Goal: Task Accomplishment & Management: Complete application form

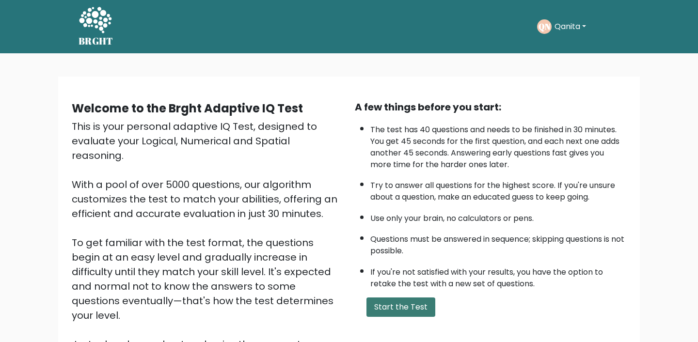
click at [408, 310] on button "Start the Test" at bounding box center [401, 307] width 69 height 19
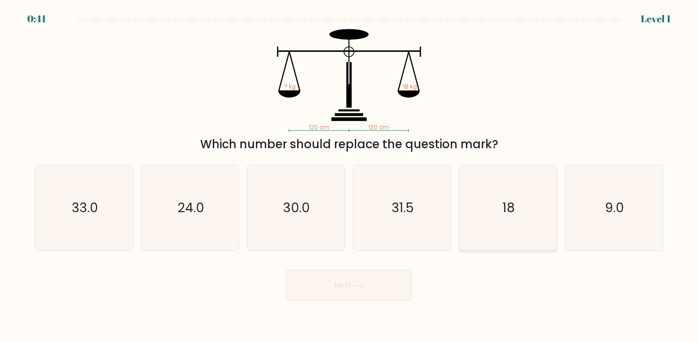
click at [484, 209] on icon "18" at bounding box center [508, 208] width 86 height 86
click at [350, 176] on input "e. 18" at bounding box center [349, 173] width 0 height 5
radio input "true"
click at [354, 293] on button "Next" at bounding box center [349, 285] width 126 height 31
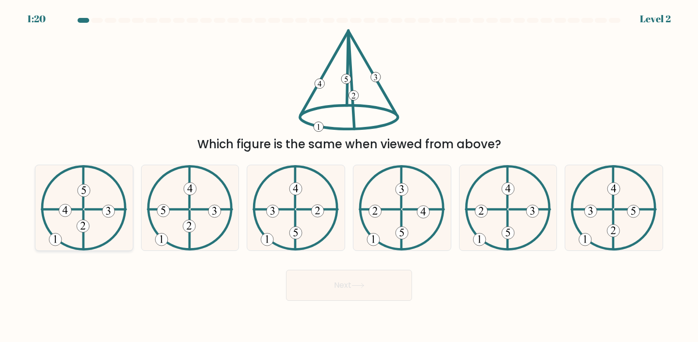
click at [67, 232] on icon at bounding box center [84, 208] width 86 height 86
click at [349, 176] on input "a." at bounding box center [349, 173] width 0 height 5
radio input "true"
click at [334, 291] on button "Next" at bounding box center [349, 285] width 126 height 31
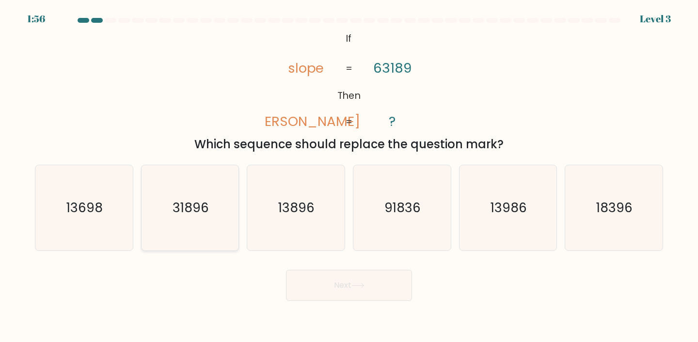
click at [203, 235] on icon "31896" at bounding box center [190, 208] width 86 height 86
click at [349, 176] on input "b. 31896" at bounding box center [349, 173] width 0 height 5
radio input "true"
click at [308, 273] on button "Next" at bounding box center [349, 285] width 126 height 31
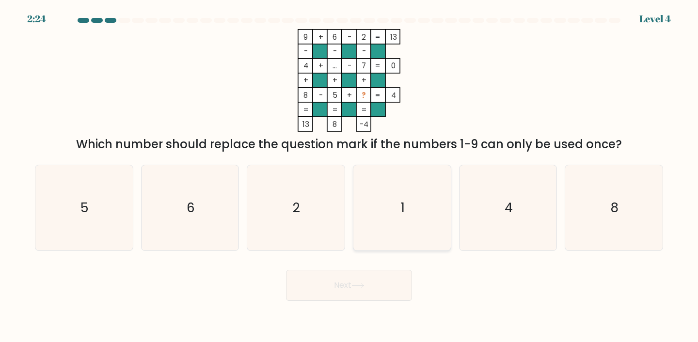
click at [388, 191] on icon "1" at bounding box center [402, 208] width 86 height 86
click at [350, 176] on input "d. 1" at bounding box center [349, 173] width 0 height 5
radio input "true"
click at [371, 286] on button "Next" at bounding box center [349, 285] width 126 height 31
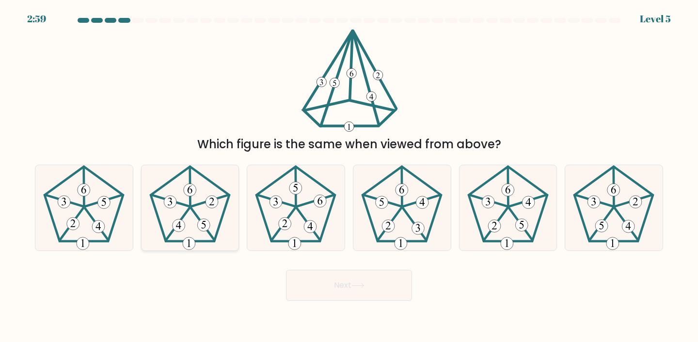
click at [225, 208] on 185 at bounding box center [190, 204] width 79 height 75
click at [349, 176] on input "b." at bounding box center [349, 173] width 0 height 5
radio input "true"
click at [308, 266] on div "Next" at bounding box center [349, 282] width 640 height 38
click at [313, 278] on button "Next" at bounding box center [349, 285] width 126 height 31
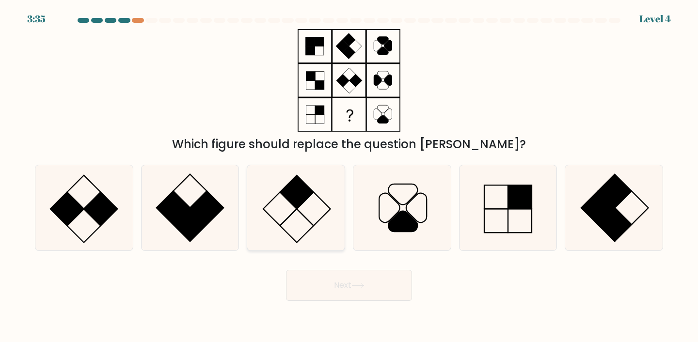
click at [303, 220] on icon at bounding box center [296, 208] width 86 height 86
click at [349, 176] on input "c." at bounding box center [349, 173] width 0 height 5
radio input "true"
click at [221, 220] on icon at bounding box center [190, 208] width 86 height 86
click at [349, 176] on input "b." at bounding box center [349, 173] width 0 height 5
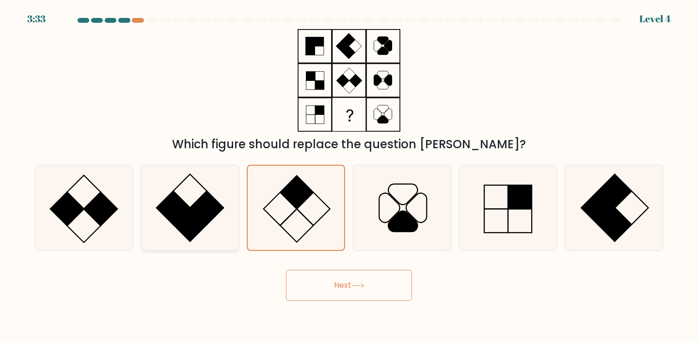
radio input "true"
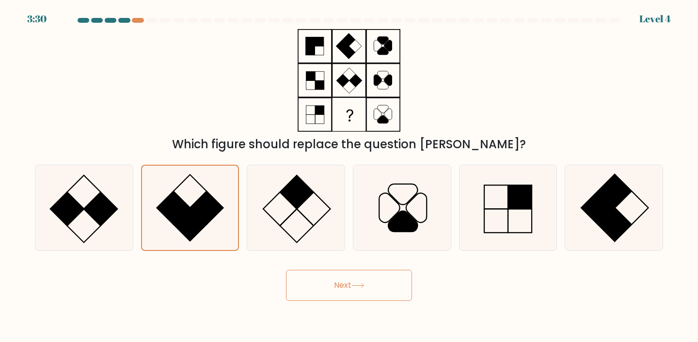
click at [381, 296] on button "Next" at bounding box center [349, 285] width 126 height 31
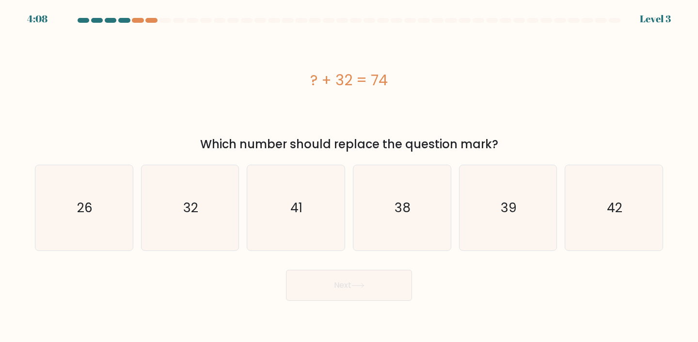
click at [672, 199] on form "a." at bounding box center [349, 159] width 698 height 283
click at [640, 208] on icon "42" at bounding box center [614, 208] width 86 height 86
click at [350, 176] on input "f. 42" at bounding box center [349, 173] width 0 height 5
radio input "true"
click at [409, 276] on button "Next" at bounding box center [349, 285] width 126 height 31
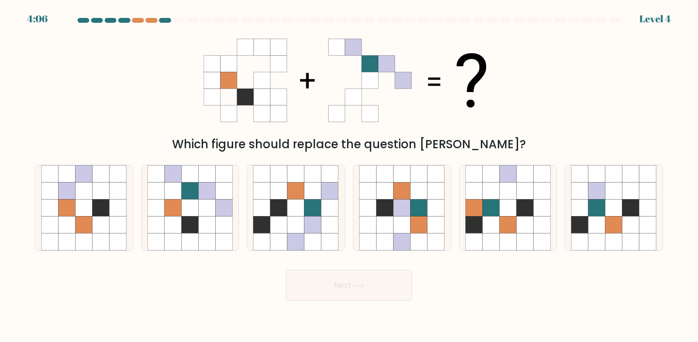
click at [396, 278] on button "Next" at bounding box center [349, 285] width 126 height 31
click at [187, 209] on icon at bounding box center [189, 207] width 17 height 17
click at [349, 176] on input "b." at bounding box center [349, 173] width 0 height 5
radio input "true"
click at [331, 276] on button "Next" at bounding box center [349, 285] width 126 height 31
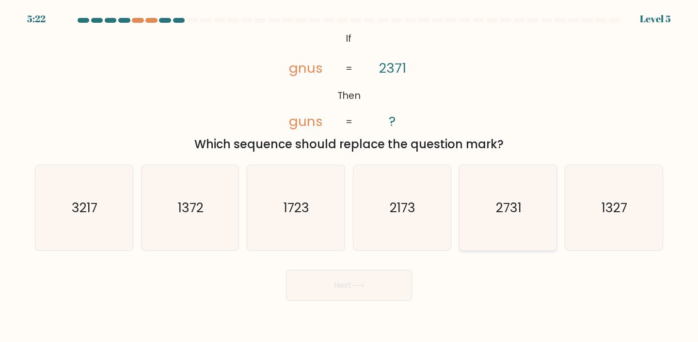
click at [493, 208] on icon "2731" at bounding box center [508, 208] width 86 height 86
click at [350, 176] on input "e. 2731" at bounding box center [349, 173] width 0 height 5
radio input "true"
click at [372, 288] on button "Next" at bounding box center [349, 285] width 126 height 31
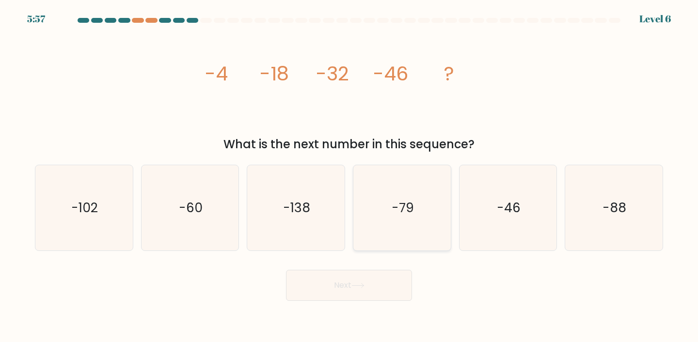
click at [396, 216] on text "-79" at bounding box center [403, 208] width 22 height 18
click at [350, 176] on input "d. -79" at bounding box center [349, 173] width 0 height 5
radio input "true"
click at [239, 246] on div "b. -60" at bounding box center [190, 208] width 106 height 87
click at [215, 235] on icon "-60" at bounding box center [190, 208] width 86 height 86
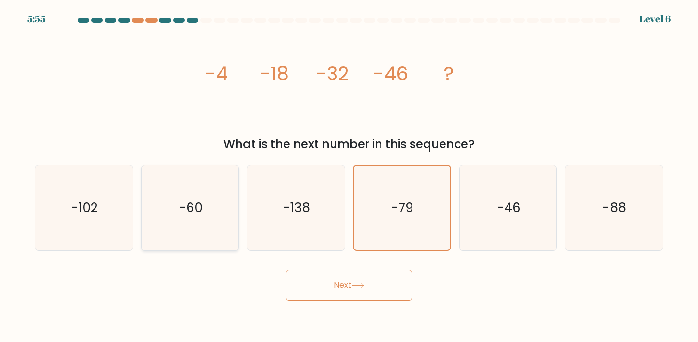
click at [349, 176] on input "b. -60" at bounding box center [349, 173] width 0 height 5
radio input "true"
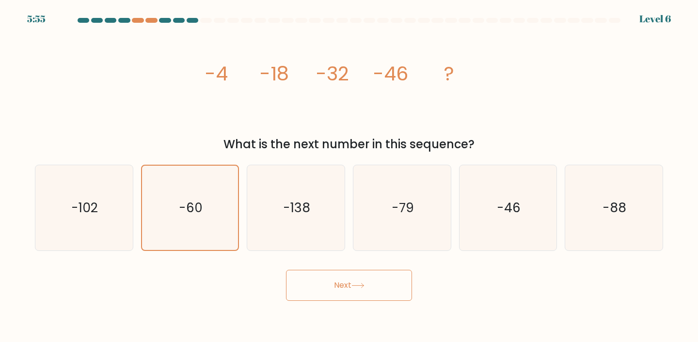
click at [313, 286] on button "Next" at bounding box center [349, 285] width 126 height 31
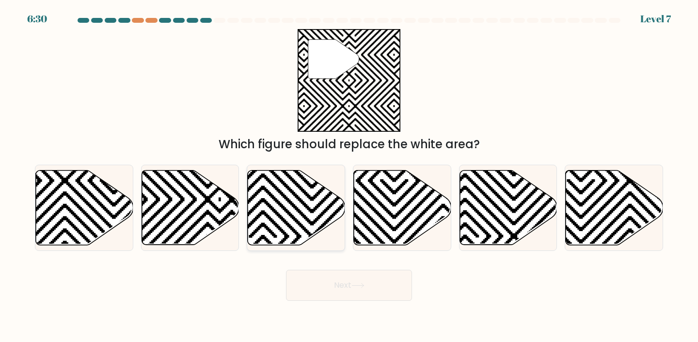
click at [285, 220] on icon at bounding box center [263, 248] width 196 height 196
click at [349, 176] on input "c." at bounding box center [349, 173] width 0 height 5
radio input "true"
click at [375, 283] on button "Next" at bounding box center [349, 285] width 126 height 31
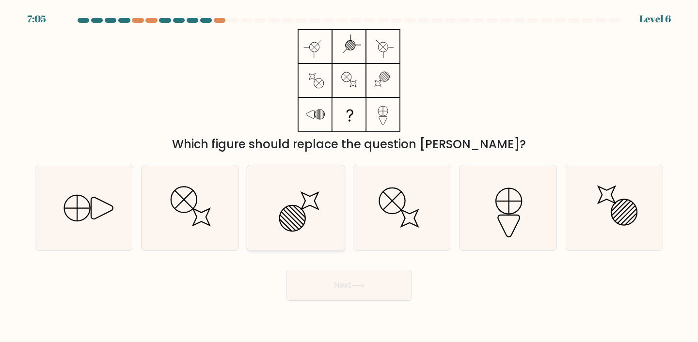
click at [314, 180] on icon at bounding box center [296, 208] width 86 height 86
click at [349, 176] on input "c." at bounding box center [349, 173] width 0 height 5
radio input "true"
click at [212, 220] on icon at bounding box center [190, 208] width 86 height 86
click at [349, 176] on input "b." at bounding box center [349, 173] width 0 height 5
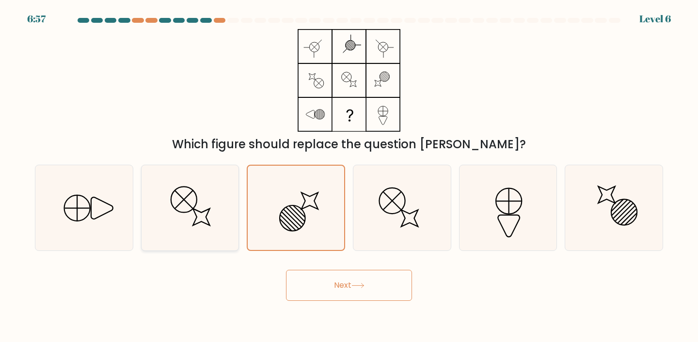
radio input "true"
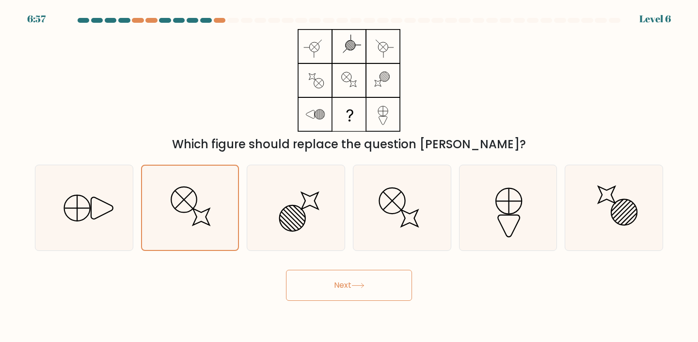
click at [271, 275] on div "Next" at bounding box center [349, 282] width 640 height 38
click at [310, 279] on button "Next" at bounding box center [349, 285] width 126 height 31
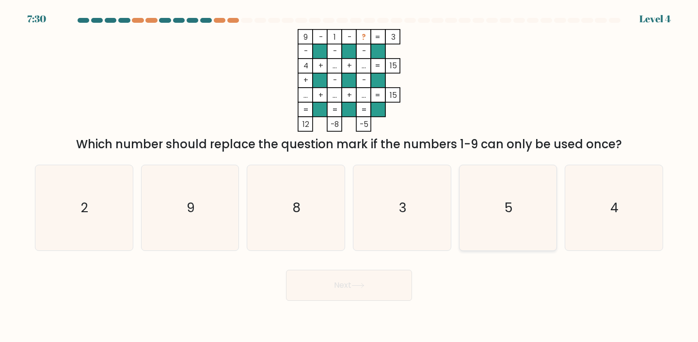
click at [510, 207] on text "5" at bounding box center [509, 208] width 8 height 18
click at [350, 176] on input "e. 5" at bounding box center [349, 173] width 0 height 5
radio input "true"
click at [340, 282] on button "Next" at bounding box center [349, 285] width 126 height 31
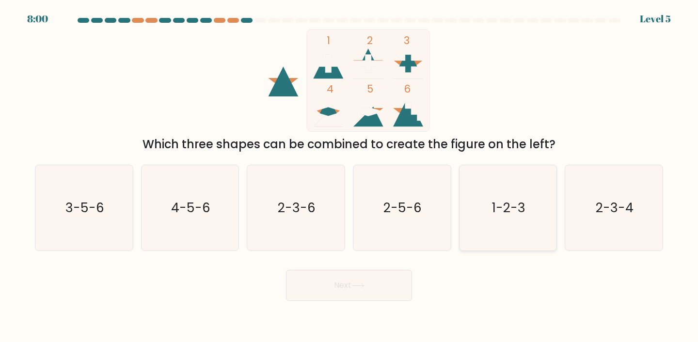
click at [488, 223] on icon "1-2-3" at bounding box center [508, 208] width 86 height 86
click at [350, 176] on input "e. 1-2-3" at bounding box center [349, 173] width 0 height 5
radio input "true"
click at [371, 285] on button "Next" at bounding box center [349, 285] width 126 height 31
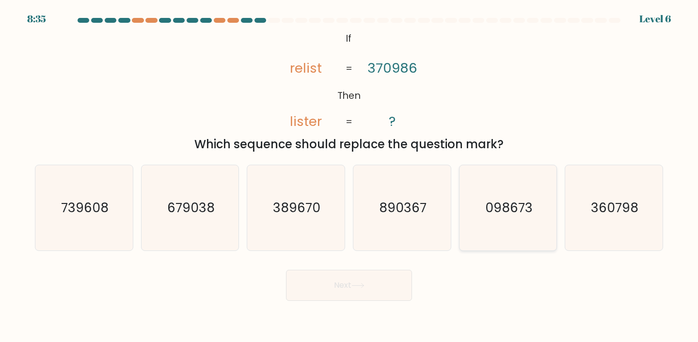
click at [496, 195] on icon "098673" at bounding box center [508, 208] width 86 height 86
click at [350, 176] on input "e. 098673" at bounding box center [349, 173] width 0 height 5
radio input "true"
click at [365, 284] on icon at bounding box center [357, 285] width 13 height 5
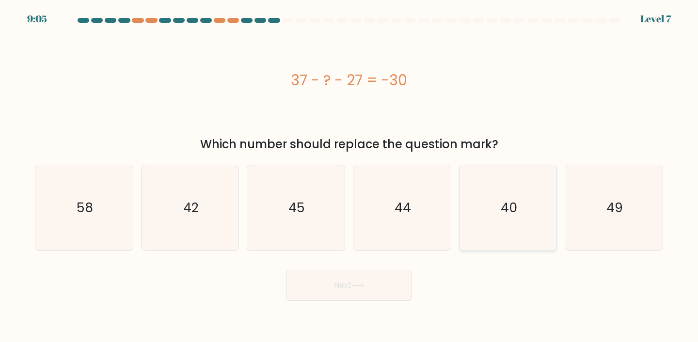
click at [492, 209] on icon "40" at bounding box center [508, 208] width 86 height 86
click at [350, 176] on input "e. 40" at bounding box center [349, 173] width 0 height 5
radio input "true"
click at [396, 284] on button "Next" at bounding box center [349, 285] width 126 height 31
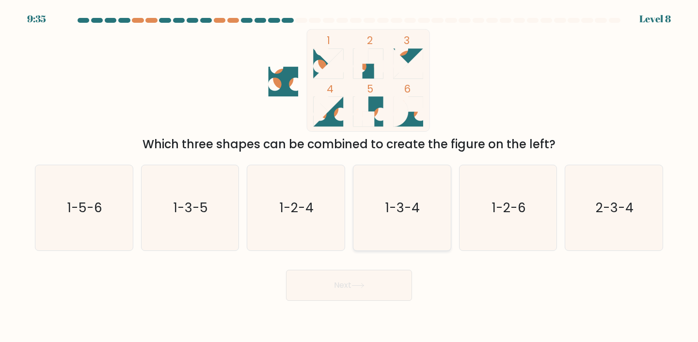
click at [408, 208] on text "1-3-4" at bounding box center [403, 208] width 34 height 18
click at [350, 176] on input "d. 1-3-4" at bounding box center [349, 173] width 0 height 5
radio input "true"
click at [369, 296] on button "Next" at bounding box center [349, 285] width 126 height 31
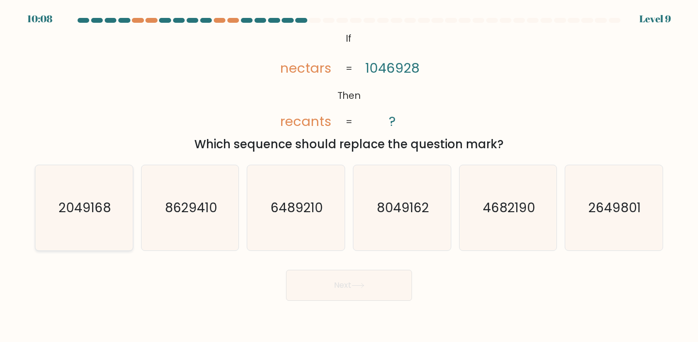
click at [84, 218] on icon "2049168" at bounding box center [84, 208] width 86 height 86
click at [349, 176] on input "a. 2049168" at bounding box center [349, 173] width 0 height 5
radio input "true"
click at [331, 295] on button "Next" at bounding box center [349, 285] width 126 height 31
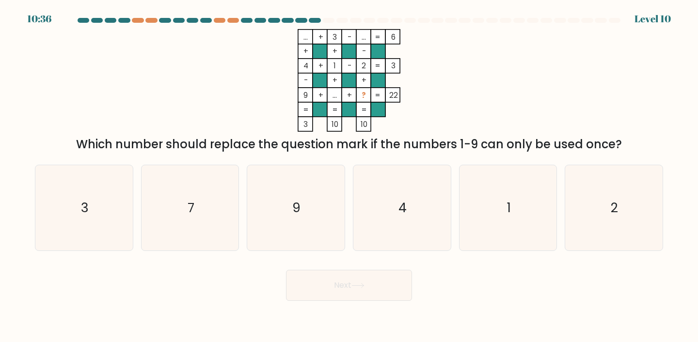
click at [347, 171] on div "c. 9" at bounding box center [296, 208] width 106 height 87
click at [331, 182] on icon "9" at bounding box center [296, 208] width 86 height 86
click at [349, 176] on input "c. 9" at bounding box center [349, 173] width 0 height 5
radio input "true"
click at [409, 228] on icon "4" at bounding box center [402, 208] width 86 height 86
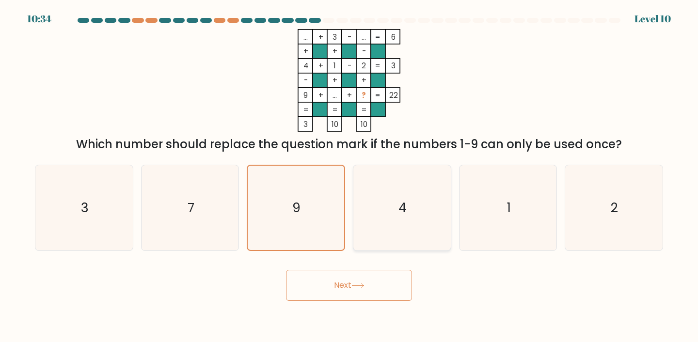
click at [350, 176] on input "d. 4" at bounding box center [349, 173] width 0 height 5
radio input "true"
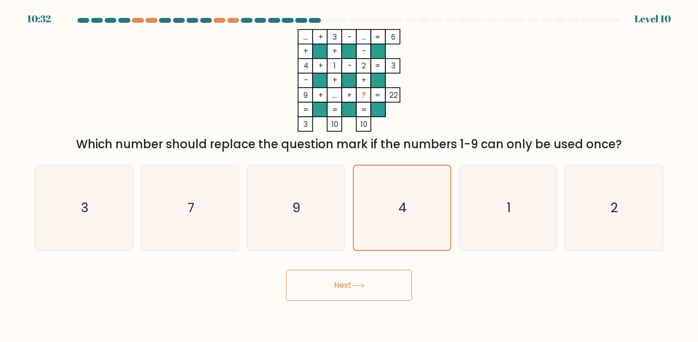
click at [388, 290] on button "Next" at bounding box center [349, 285] width 126 height 31
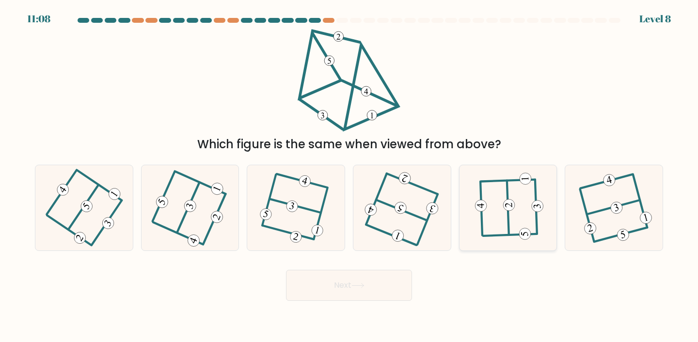
click at [509, 201] on 232 at bounding box center [509, 205] width 12 height 12
click at [350, 176] on input "e." at bounding box center [349, 173] width 0 height 5
radio input "true"
click at [345, 293] on button "Next" at bounding box center [349, 285] width 126 height 31
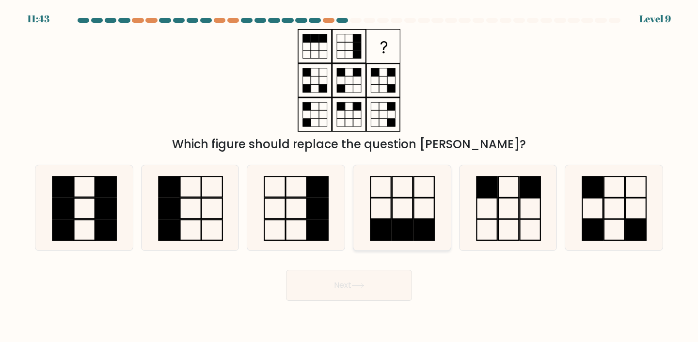
click at [431, 171] on icon at bounding box center [402, 208] width 86 height 86
click at [350, 171] on input "d." at bounding box center [349, 173] width 0 height 5
radio input "true"
click at [377, 281] on button "Next" at bounding box center [349, 285] width 126 height 31
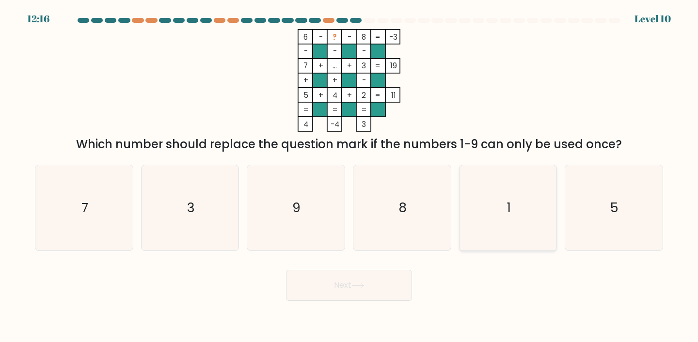
click at [507, 214] on text "1" at bounding box center [509, 208] width 4 height 18
click at [350, 176] on input "e. 1" at bounding box center [349, 173] width 0 height 5
radio input "true"
click at [372, 291] on button "Next" at bounding box center [349, 285] width 126 height 31
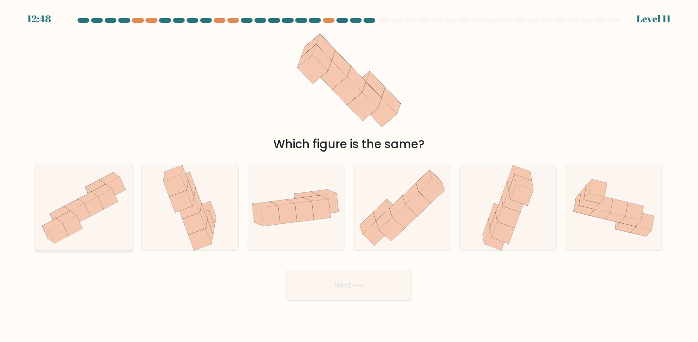
click at [108, 227] on icon at bounding box center [84, 208] width 96 height 86
click at [349, 176] on input "a." at bounding box center [349, 173] width 0 height 5
radio input "true"
click at [310, 295] on button "Next" at bounding box center [349, 285] width 126 height 31
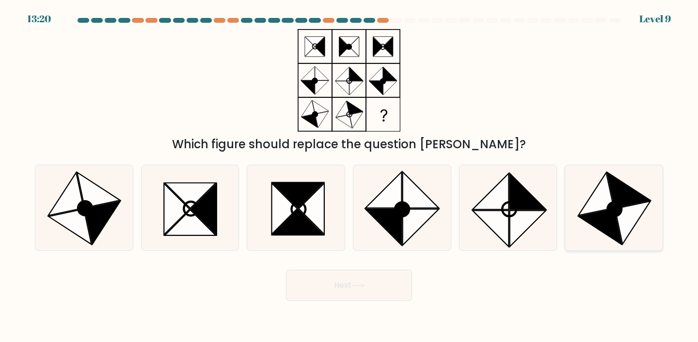
click at [594, 229] on icon at bounding box center [614, 208] width 86 height 86
click at [350, 176] on input "f." at bounding box center [349, 173] width 0 height 5
radio input "true"
click at [325, 211] on icon at bounding box center [312, 208] width 26 height 51
click at [349, 176] on input "c." at bounding box center [349, 173] width 0 height 5
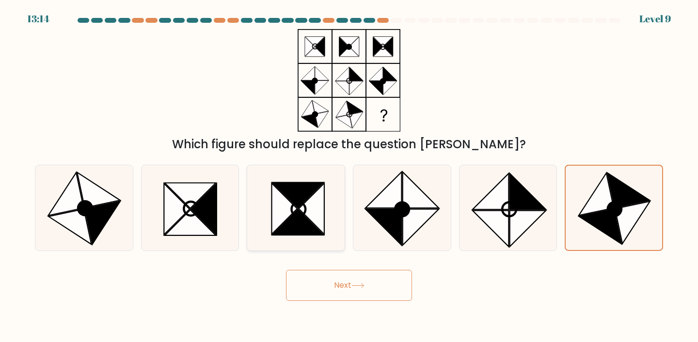
radio input "true"
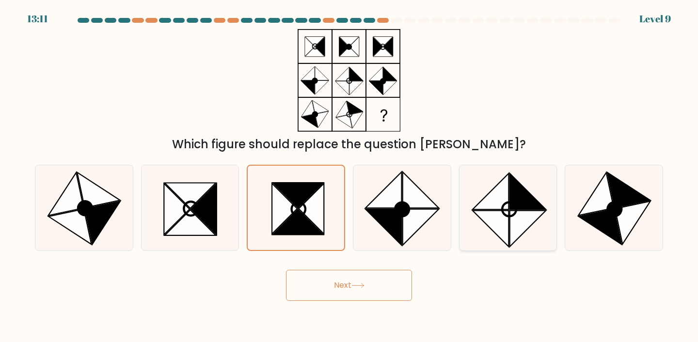
click at [525, 235] on icon at bounding box center [508, 208] width 86 height 86
click at [350, 176] on input "e." at bounding box center [349, 173] width 0 height 5
radio input "true"
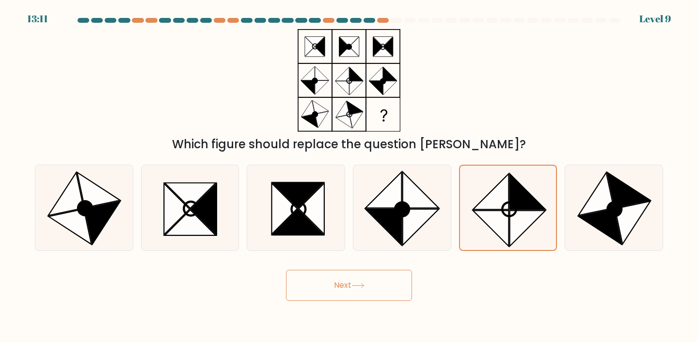
click at [363, 297] on button "Next" at bounding box center [349, 285] width 126 height 31
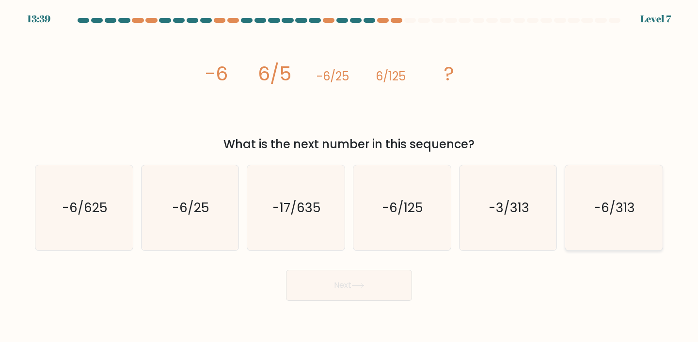
click at [628, 239] on icon "-6/313" at bounding box center [614, 208] width 86 height 86
click at [350, 176] on input "f. -6/313" at bounding box center [349, 173] width 0 height 5
radio input "true"
click at [371, 290] on button "Next" at bounding box center [349, 285] width 126 height 31
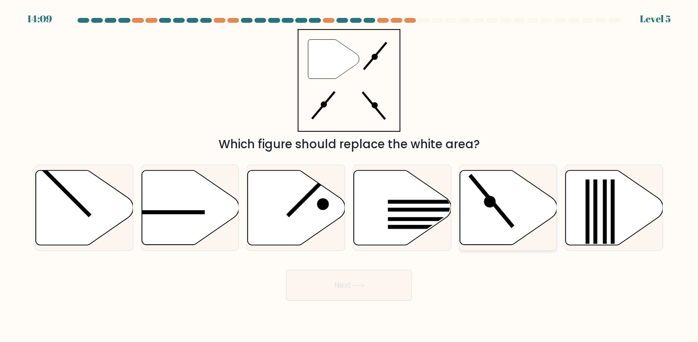
click at [505, 187] on icon at bounding box center [508, 207] width 97 height 75
click at [350, 176] on input "e." at bounding box center [349, 173] width 0 height 5
radio input "true"
click at [382, 287] on button "Next" at bounding box center [349, 285] width 126 height 31
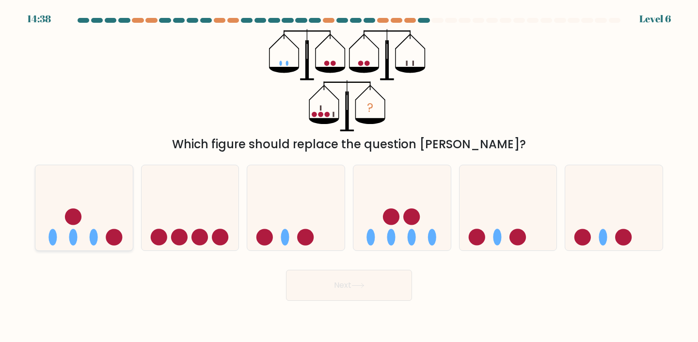
click at [102, 220] on icon at bounding box center [83, 208] width 97 height 80
click at [349, 176] on input "a." at bounding box center [349, 173] width 0 height 5
radio input "true"
click at [360, 297] on button "Next" at bounding box center [349, 285] width 126 height 31
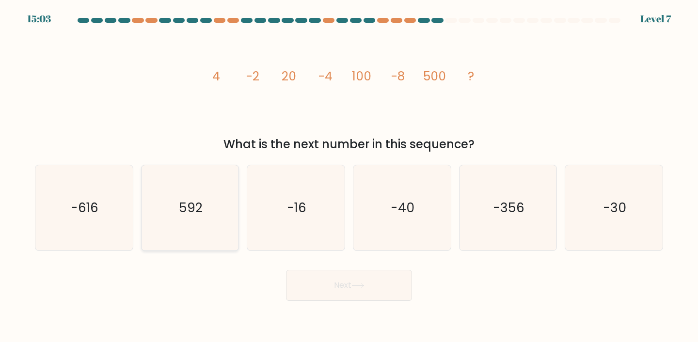
click at [169, 203] on icon "592" at bounding box center [190, 208] width 86 height 86
click at [349, 176] on input "b. 592" at bounding box center [349, 173] width 0 height 5
radio input "true"
click at [389, 287] on button "Next" at bounding box center [349, 285] width 126 height 31
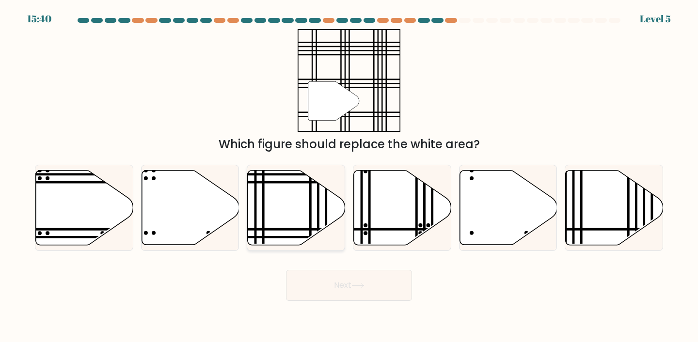
click at [268, 206] on icon at bounding box center [296, 207] width 97 height 75
click at [349, 176] on input "c." at bounding box center [349, 173] width 0 height 5
radio input "true"
click at [329, 277] on button "Next" at bounding box center [349, 285] width 126 height 31
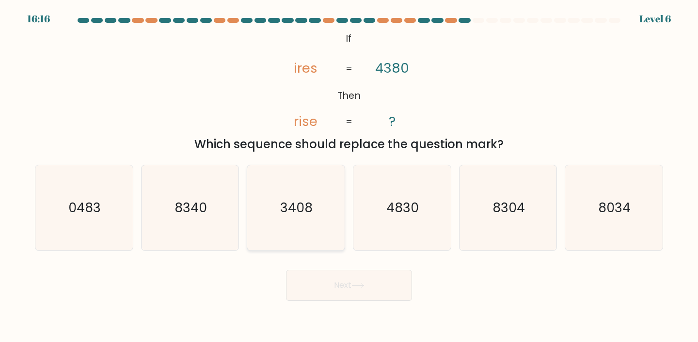
click at [314, 195] on icon "3408" at bounding box center [296, 208] width 86 height 86
click at [349, 176] on input "c. 3408" at bounding box center [349, 173] width 0 height 5
radio input "true"
click at [355, 288] on icon at bounding box center [357, 285] width 13 height 5
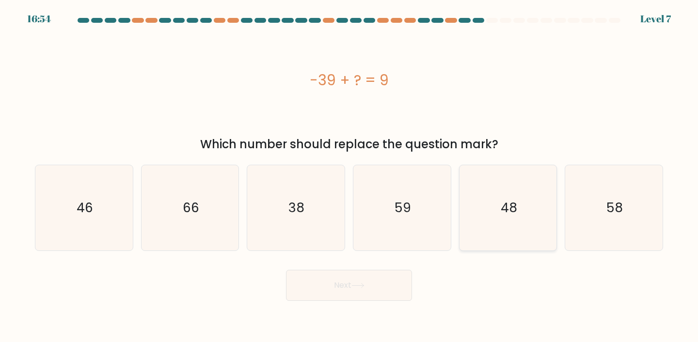
click at [507, 209] on text "48" at bounding box center [509, 208] width 16 height 18
click at [350, 176] on input "e. 48" at bounding box center [349, 173] width 0 height 5
radio input "true"
click at [378, 291] on button "Next" at bounding box center [349, 285] width 126 height 31
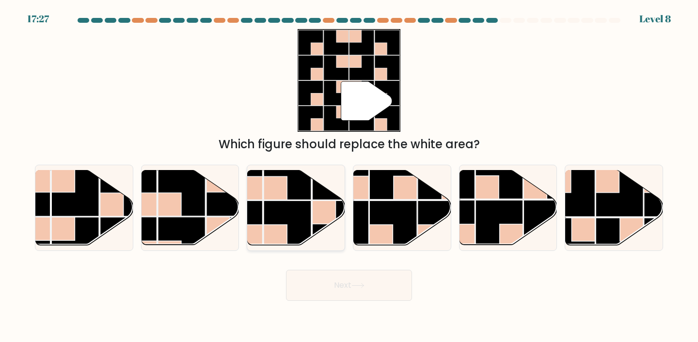
click at [292, 219] on rect at bounding box center [288, 225] width 48 height 48
click at [349, 176] on input "c." at bounding box center [349, 173] width 0 height 5
radio input "true"
click at [81, 214] on rect at bounding box center [75, 193] width 48 height 48
click at [349, 176] on input "a." at bounding box center [349, 173] width 0 height 5
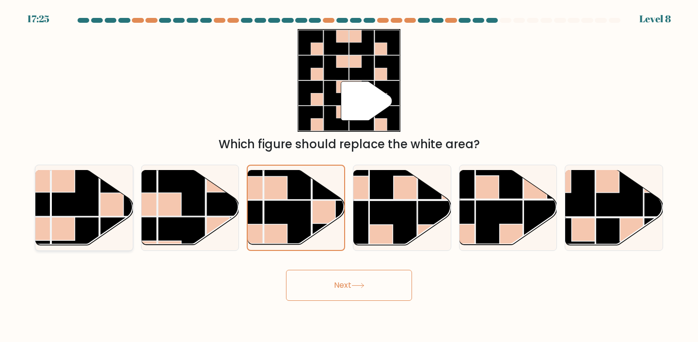
radio input "true"
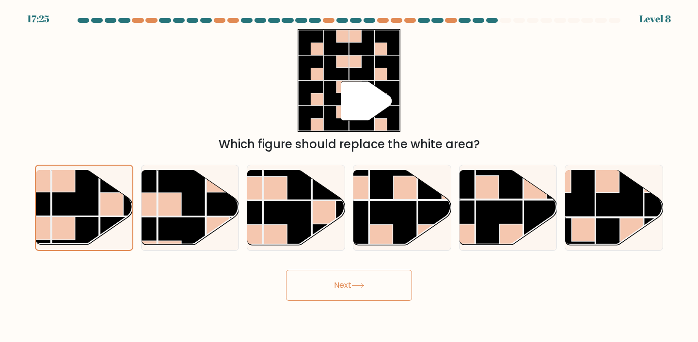
click at [370, 280] on button "Next" at bounding box center [349, 285] width 126 height 31
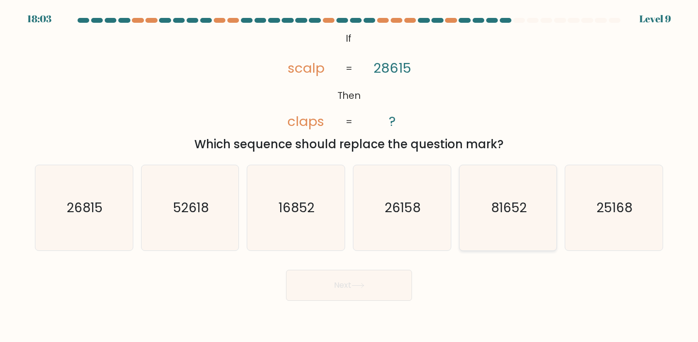
click at [529, 178] on icon "81652" at bounding box center [508, 208] width 86 height 86
click at [350, 176] on input "e. 81652" at bounding box center [349, 173] width 0 height 5
radio input "true"
click at [395, 278] on button "Next" at bounding box center [349, 285] width 126 height 31
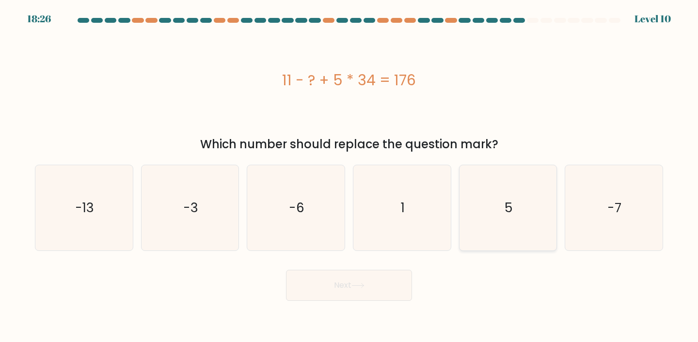
click at [479, 231] on icon "5" at bounding box center [508, 208] width 86 height 86
click at [350, 176] on input "e. 5" at bounding box center [349, 173] width 0 height 5
radio input "true"
click at [362, 287] on icon at bounding box center [357, 285] width 13 height 5
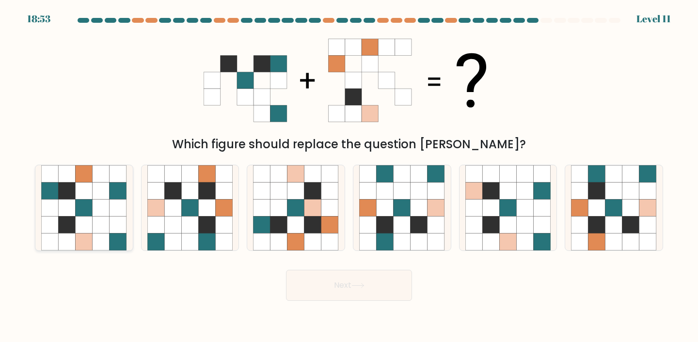
click at [108, 224] on icon at bounding box center [101, 225] width 17 height 17
click at [349, 176] on input "a." at bounding box center [349, 173] width 0 height 5
radio input "true"
click at [372, 279] on button "Next" at bounding box center [349, 285] width 126 height 31
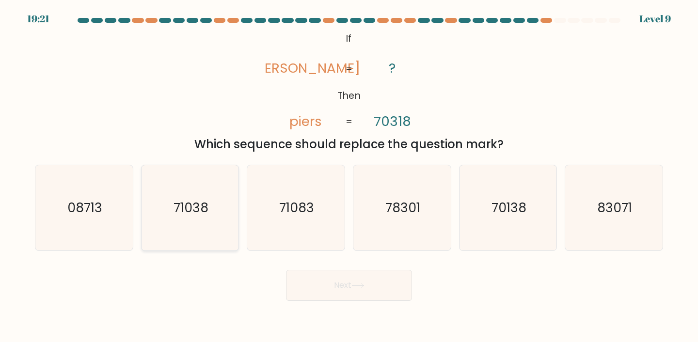
click at [219, 236] on icon "71038" at bounding box center [190, 208] width 86 height 86
click at [349, 176] on input "b. 71038" at bounding box center [349, 173] width 0 height 5
radio input "true"
click at [331, 283] on button "Next" at bounding box center [349, 285] width 126 height 31
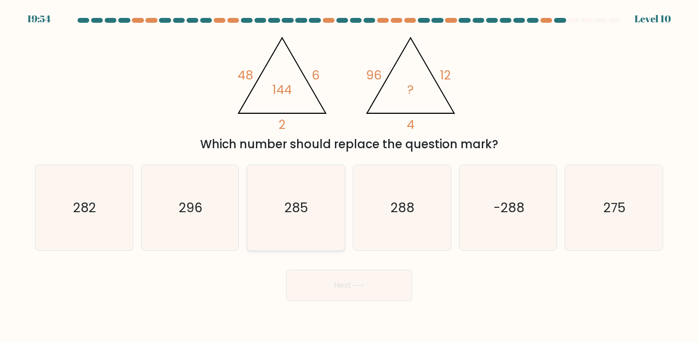
click at [319, 237] on icon "285" at bounding box center [296, 208] width 86 height 86
click at [349, 176] on input "c. 285" at bounding box center [349, 173] width 0 height 5
radio input "true"
click at [425, 225] on icon "288" at bounding box center [402, 208] width 86 height 86
click at [350, 176] on input "d. 288" at bounding box center [349, 173] width 0 height 5
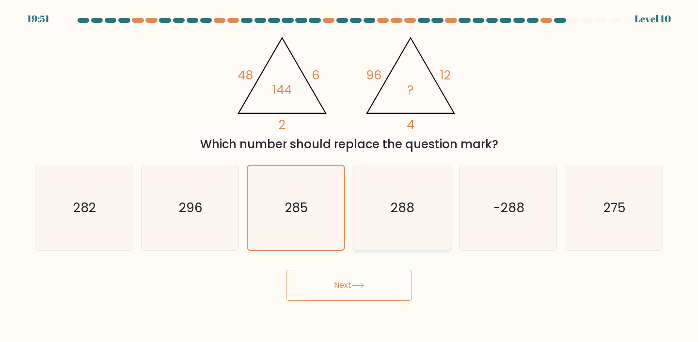
radio input "true"
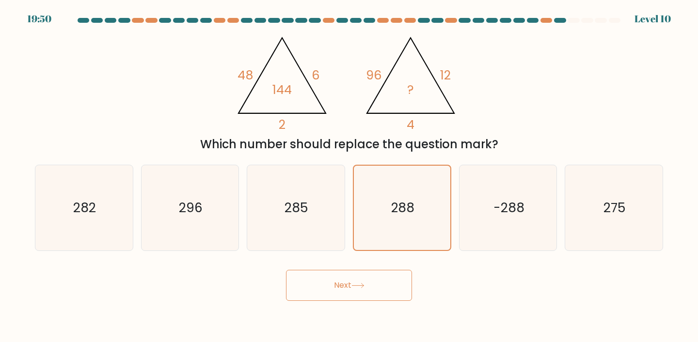
click at [398, 282] on button "Next" at bounding box center [349, 285] width 126 height 31
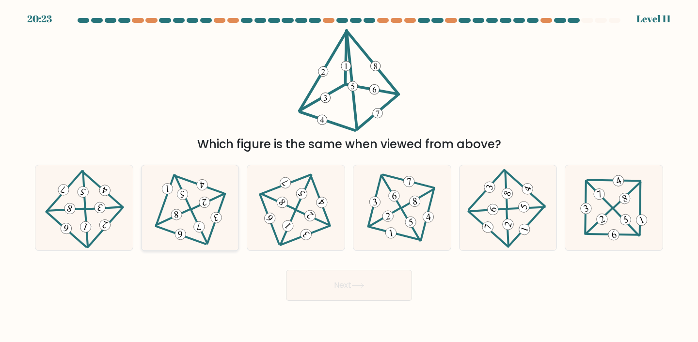
click at [205, 234] on icon at bounding box center [190, 208] width 70 height 68
click at [349, 176] on input "b." at bounding box center [349, 173] width 0 height 5
radio input "true"
click at [394, 288] on button "Next" at bounding box center [349, 285] width 126 height 31
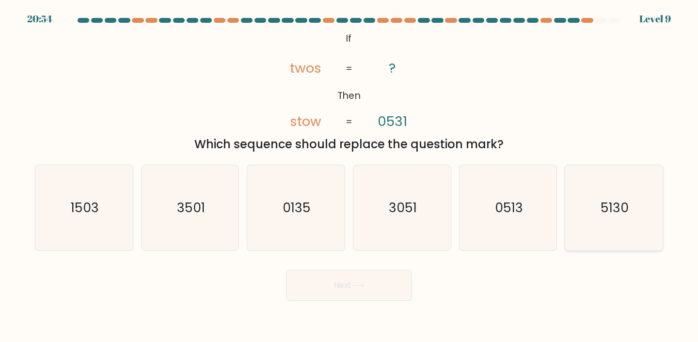
click at [651, 221] on icon "5130" at bounding box center [614, 208] width 86 height 86
click at [350, 176] on input "f. 5130" at bounding box center [349, 173] width 0 height 5
radio input "true"
click at [378, 283] on button "Next" at bounding box center [349, 285] width 126 height 31
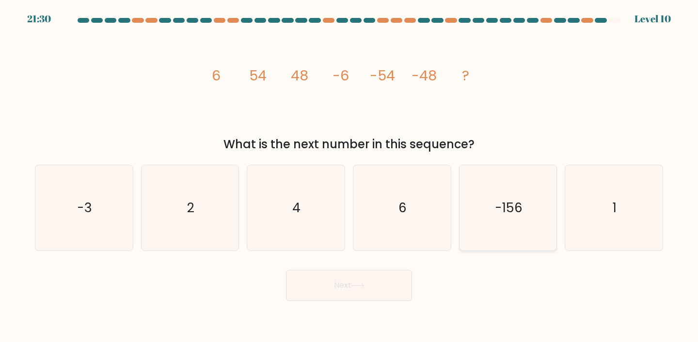
click at [510, 192] on icon "-156" at bounding box center [508, 208] width 86 height 86
click at [350, 176] on input "e. -156" at bounding box center [349, 173] width 0 height 5
radio input "true"
click at [376, 287] on button "Next" at bounding box center [349, 285] width 126 height 31
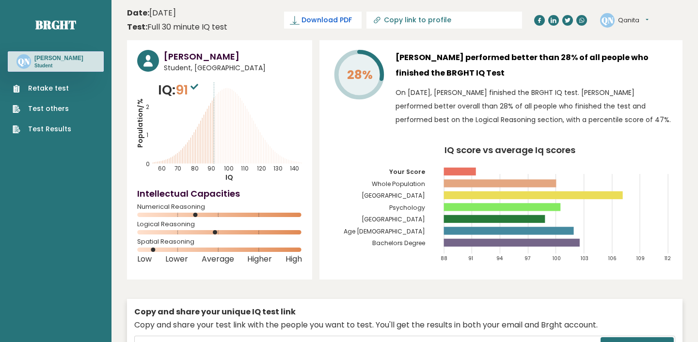
click at [352, 21] on span "Download PDF" at bounding box center [327, 20] width 50 height 10
click at [35, 129] on link "Test Results" at bounding box center [42, 129] width 59 height 10
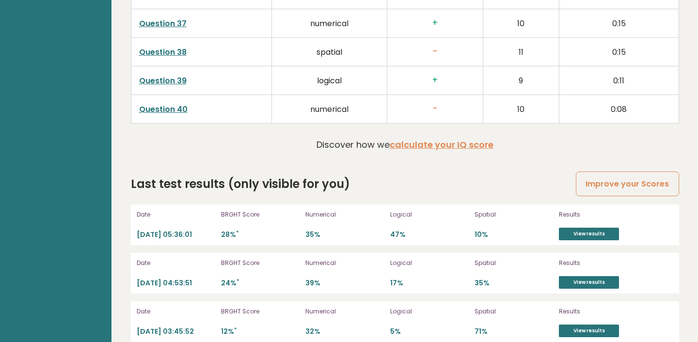
scroll to position [2604, 0]
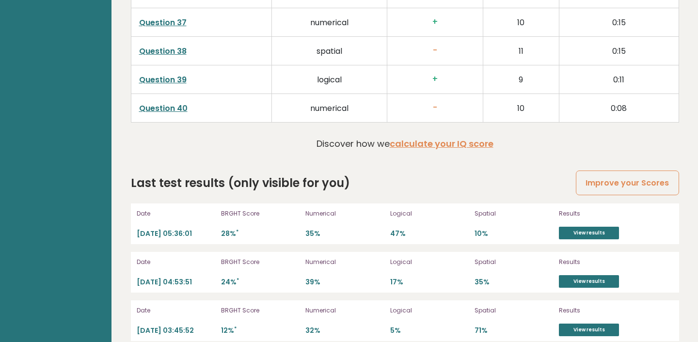
click at [457, 140] on div "Discover how we calculate your IQ score" at bounding box center [405, 146] width 177 height 18
click at [456, 138] on link "calculate your IQ score" at bounding box center [442, 144] width 104 height 12
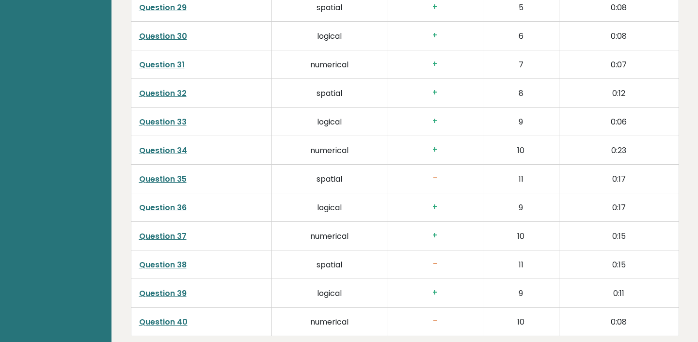
scroll to position [2388, 0]
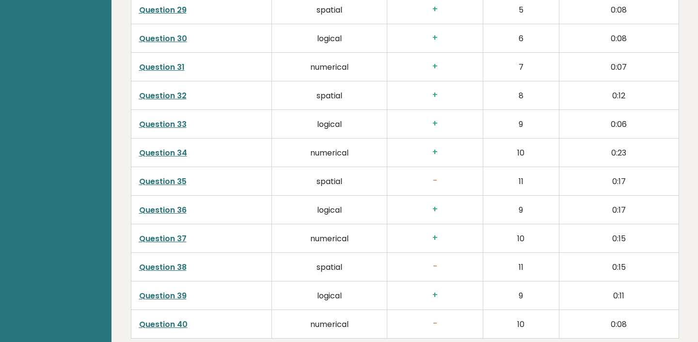
click at [158, 176] on link "Question 35" at bounding box center [163, 181] width 48 height 11
click at [173, 319] on link "Question 40" at bounding box center [163, 324] width 48 height 11
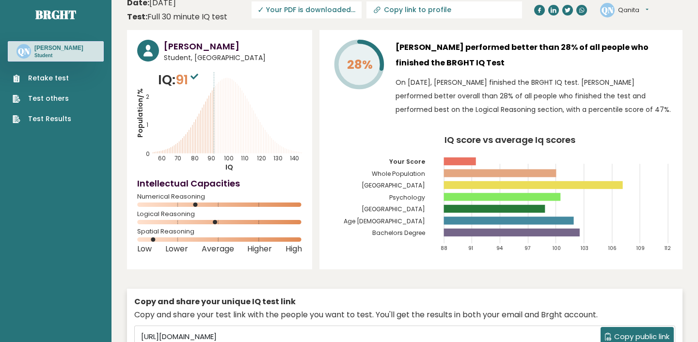
scroll to position [0, 0]
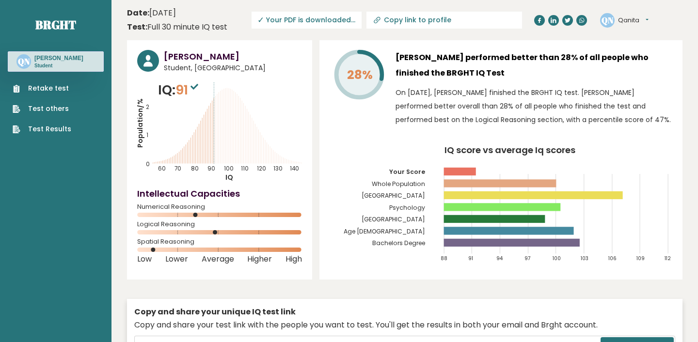
drag, startPoint x: 213, startPoint y: 83, endPoint x: 230, endPoint y: 116, distance: 36.4
click at [230, 116] on icon "Population/% IQ 0 1 2 60 70 80 90 100 110 120 130 140" at bounding box center [219, 131] width 165 height 102
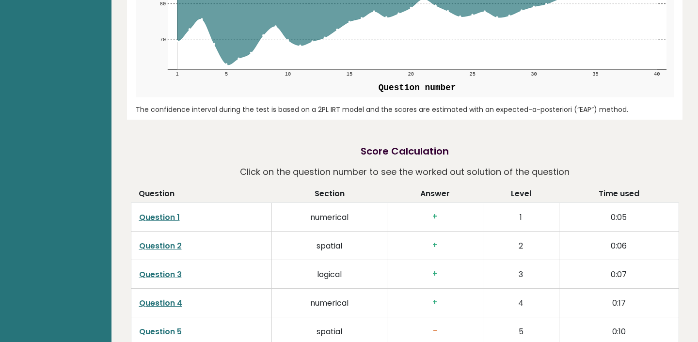
scroll to position [1466, 0]
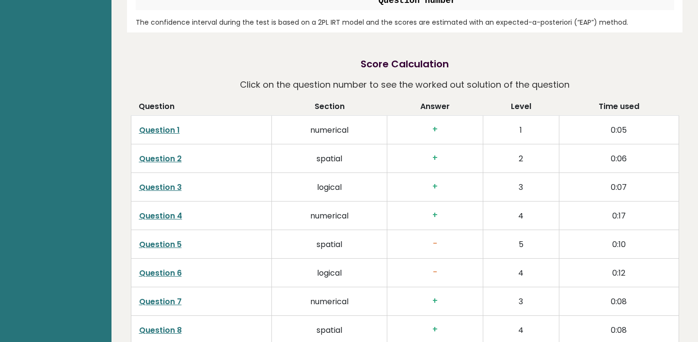
click at [159, 239] on link "Question 5" at bounding box center [160, 244] width 43 height 11
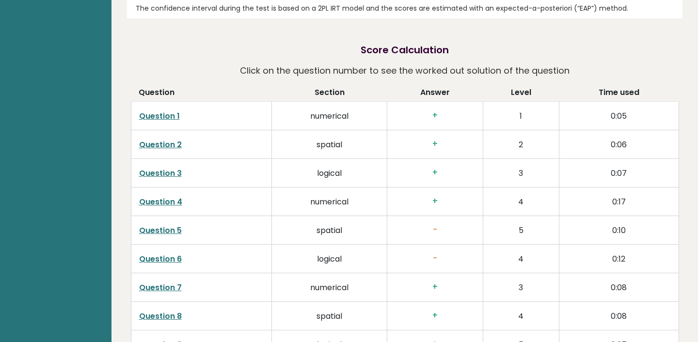
scroll to position [1482, 0]
click at [174, 253] on link "Question 6" at bounding box center [160, 258] width 43 height 11
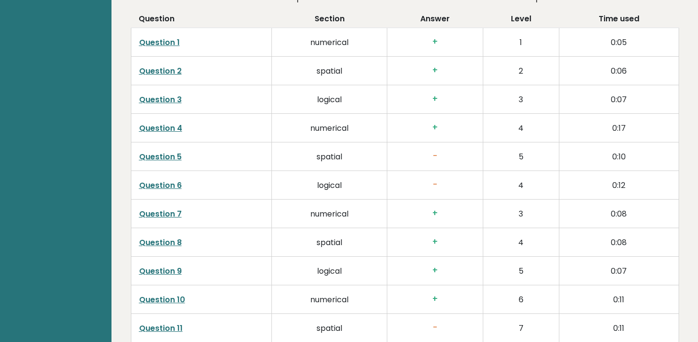
scroll to position [1560, 0]
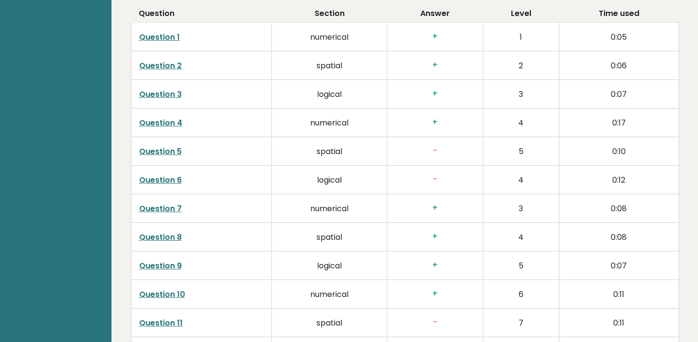
click at [173, 175] on link "Question 6" at bounding box center [160, 180] width 43 height 11
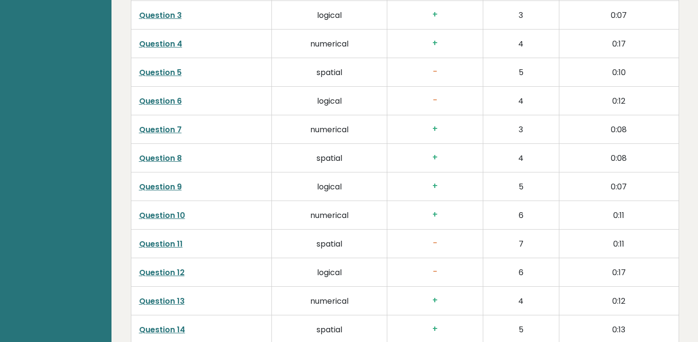
scroll to position [1648, 0]
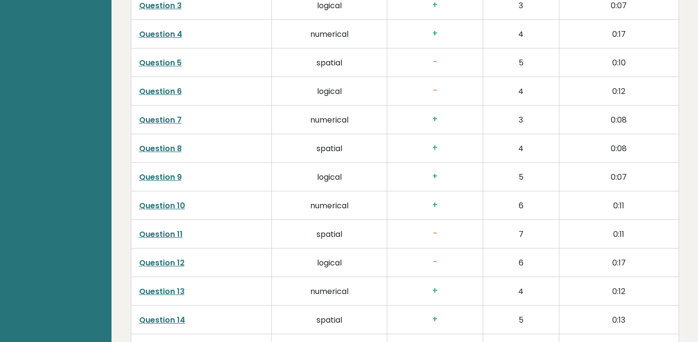
click at [167, 257] on link "Question 12" at bounding box center [162, 262] width 46 height 11
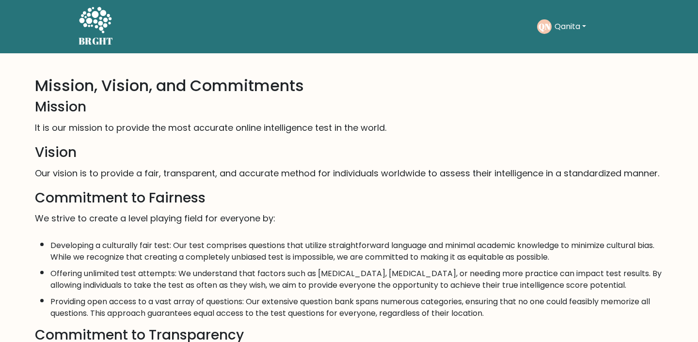
scroll to position [6, 0]
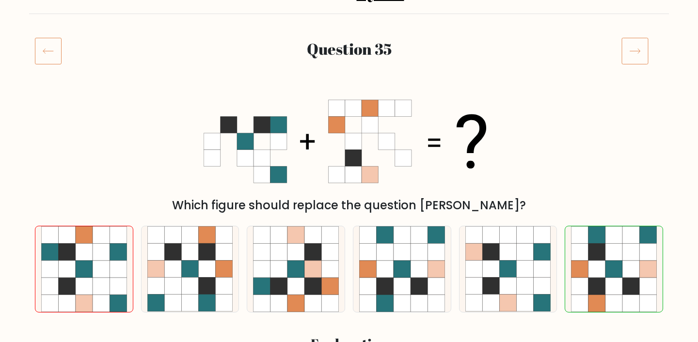
scroll to position [97, 0]
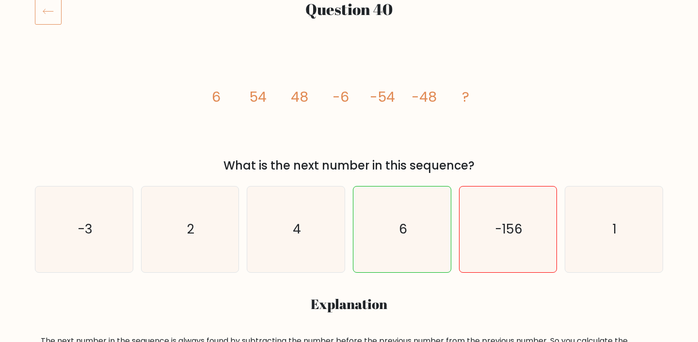
scroll to position [119, 0]
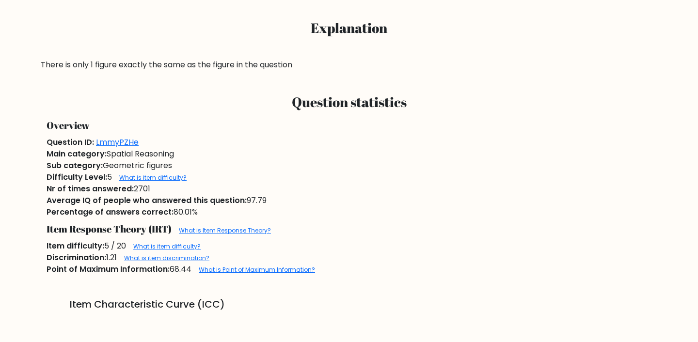
scroll to position [428, 0]
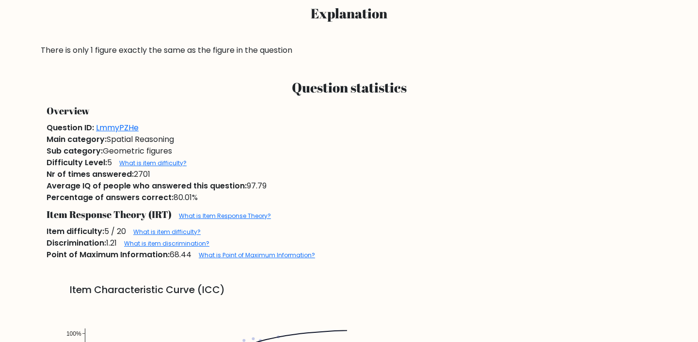
click at [387, 80] on h3 "Question statistics" at bounding box center [349, 88] width 605 height 16
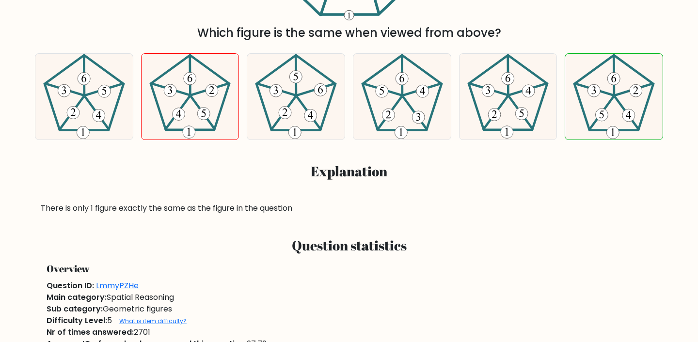
scroll to position [140, 0]
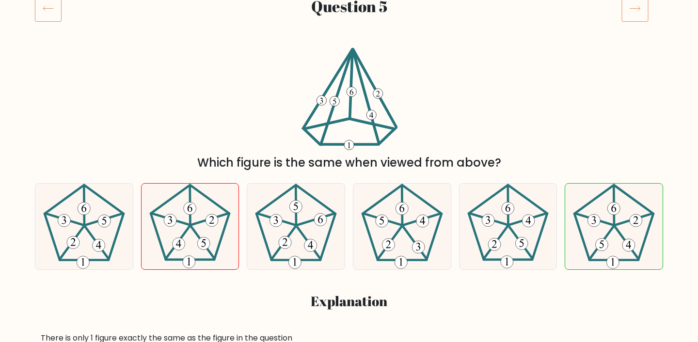
click at [48, 2] on icon at bounding box center [48, 8] width 27 height 27
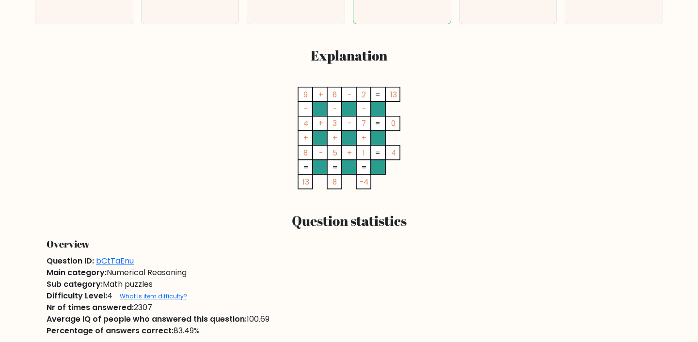
scroll to position [340, 0]
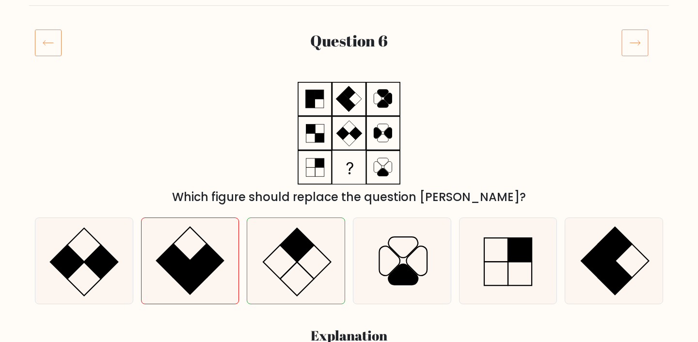
scroll to position [17, 0]
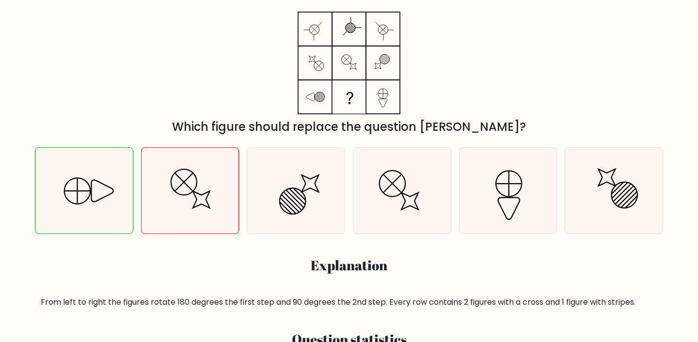
scroll to position [173, 0]
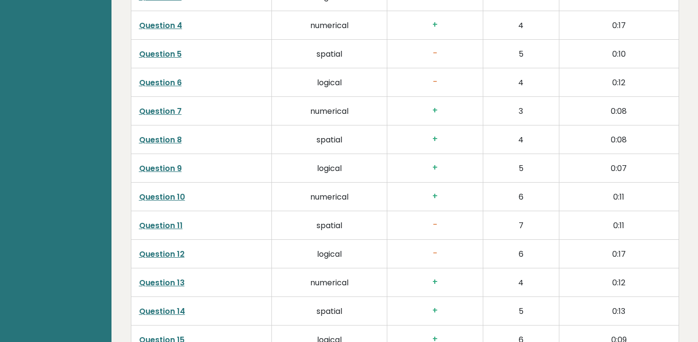
scroll to position [1658, 0]
click at [176, 248] on link "Question 12" at bounding box center [162, 253] width 46 height 11
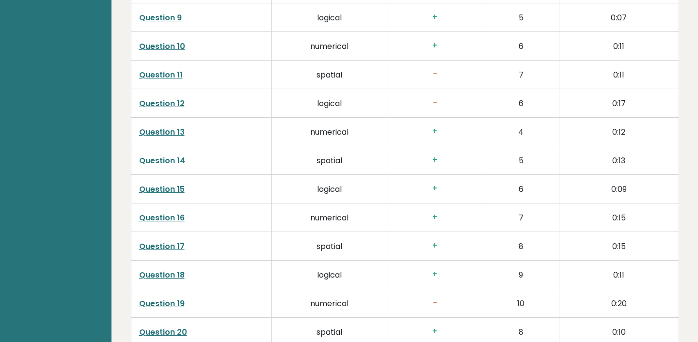
scroll to position [1809, 0]
click at [150, 297] on link "Question 19" at bounding box center [162, 302] width 46 height 11
click at [395, 231] on td "+" at bounding box center [435, 245] width 96 height 29
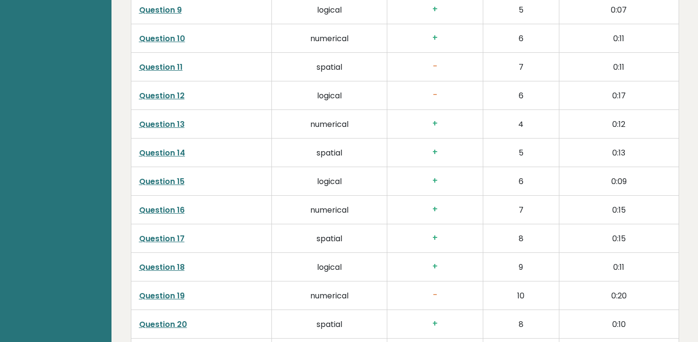
click at [178, 290] on link "Question 19" at bounding box center [162, 295] width 46 height 11
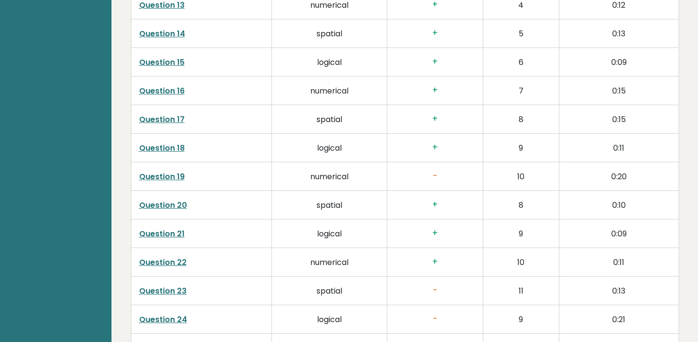
scroll to position [1937, 0]
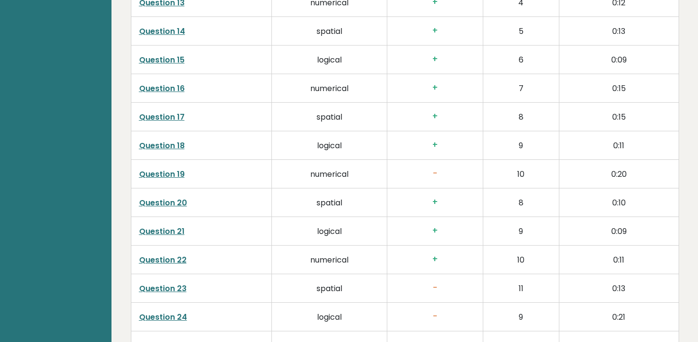
click at [182, 283] on link "Question 23" at bounding box center [163, 288] width 48 height 11
click at [160, 312] on link "Question 24" at bounding box center [163, 317] width 48 height 11
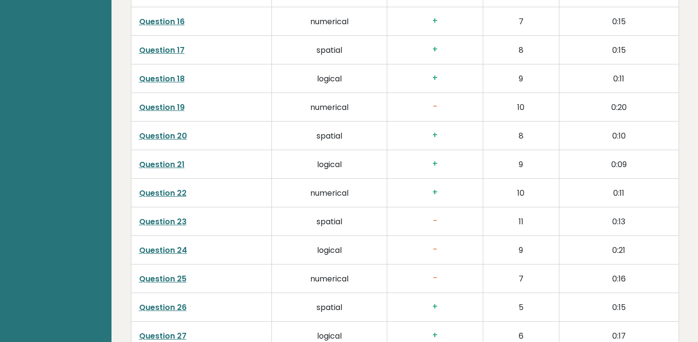
scroll to position [2004, 0]
click at [184, 274] on link "Question 25" at bounding box center [163, 279] width 48 height 11
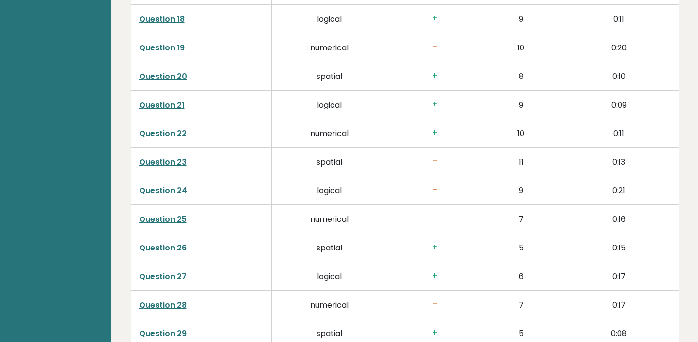
scroll to position [2077, 0]
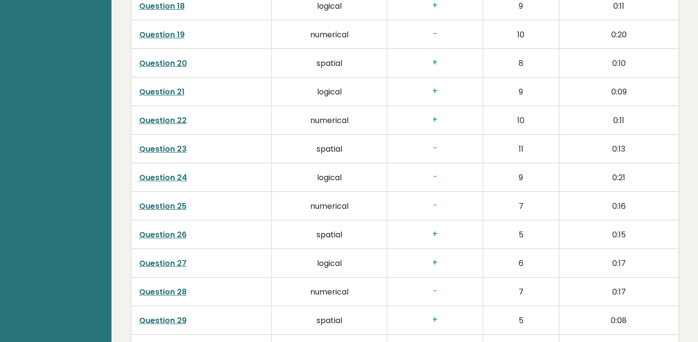
click at [148, 287] on link "Question 28" at bounding box center [163, 292] width 48 height 11
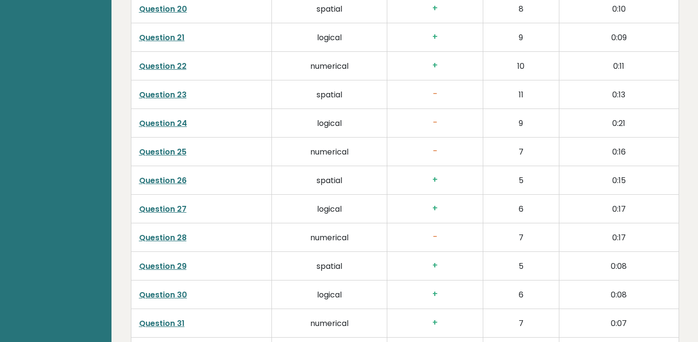
scroll to position [2132, 0]
click at [175, 232] on link "Question 28" at bounding box center [163, 237] width 48 height 11
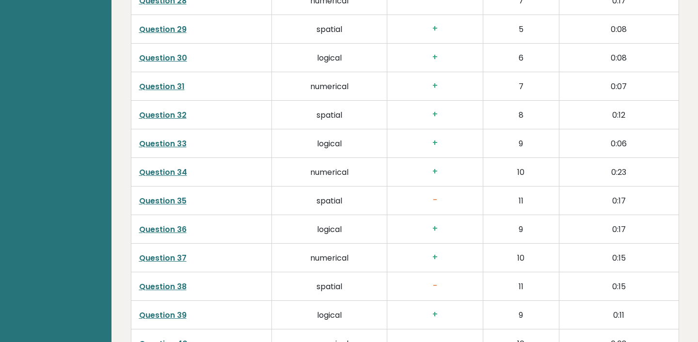
scroll to position [2386, 0]
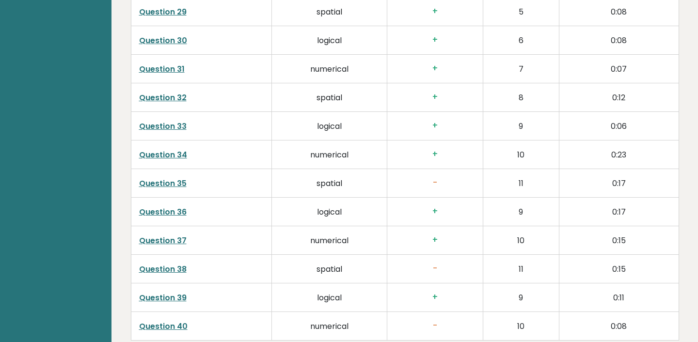
click at [169, 264] on link "Question 38" at bounding box center [163, 269] width 48 height 11
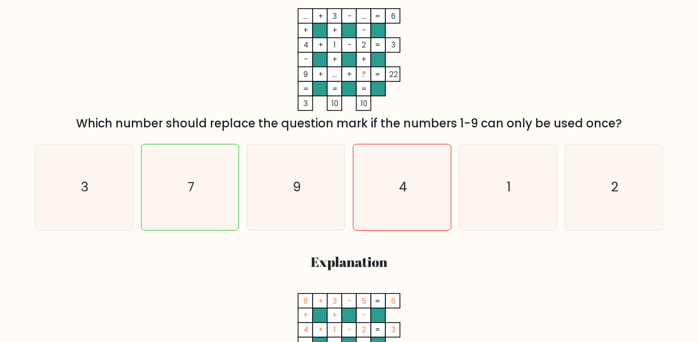
scroll to position [178, 0]
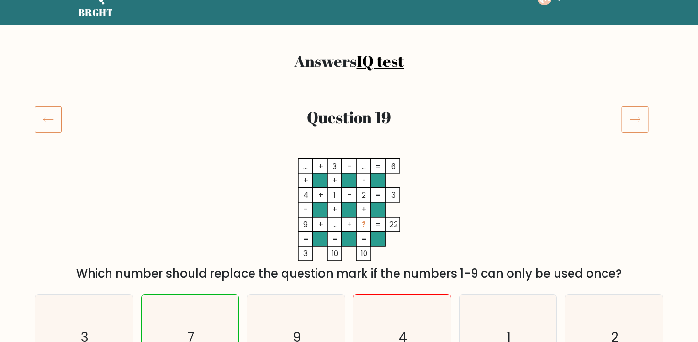
scroll to position [39, 0]
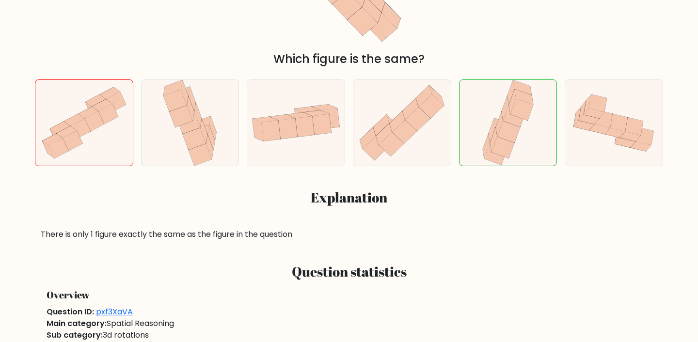
scroll to position [242, 0]
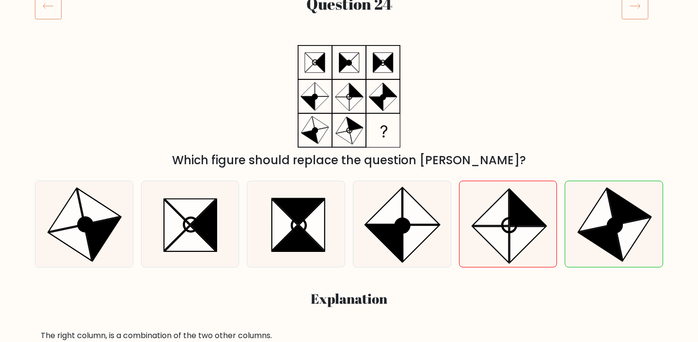
scroll to position [143, 0]
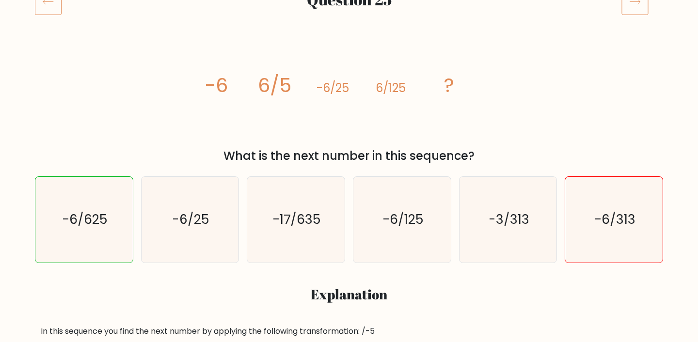
scroll to position [148, 0]
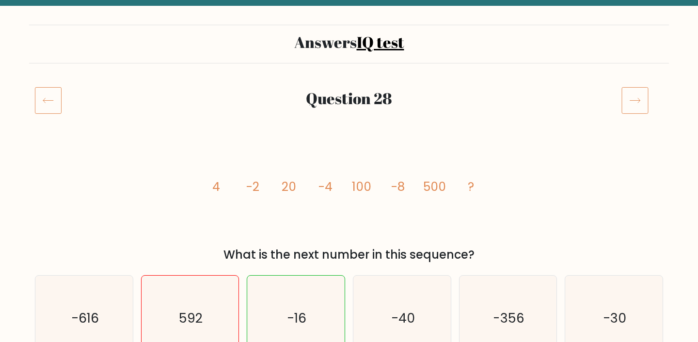
scroll to position [6, 0]
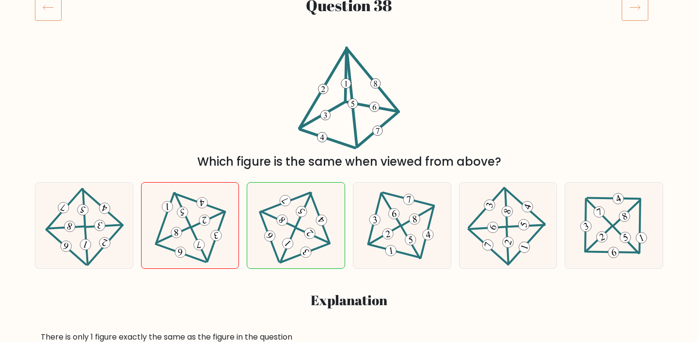
scroll to position [140, 0]
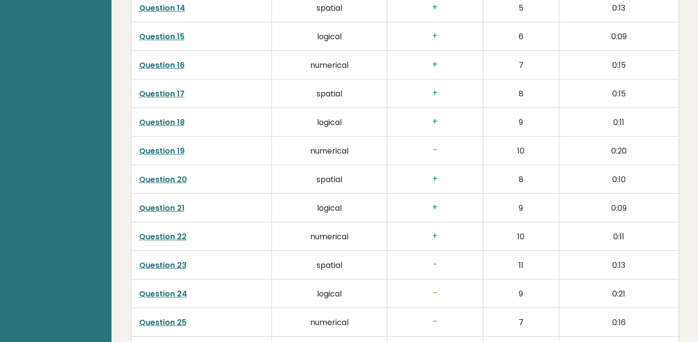
scroll to position [1961, 0]
click at [179, 259] on td "Question 23" at bounding box center [201, 265] width 141 height 29
click at [177, 259] on link "Question 23" at bounding box center [163, 264] width 48 height 11
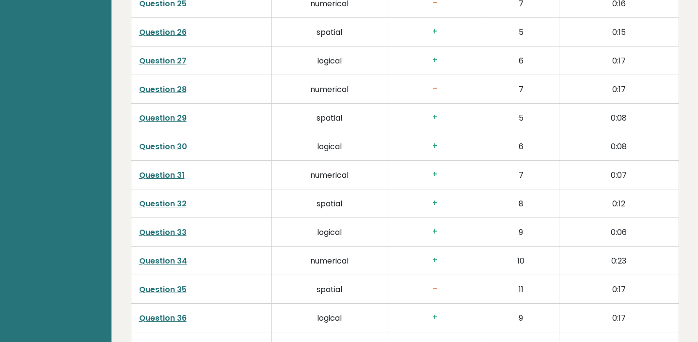
scroll to position [2282, 0]
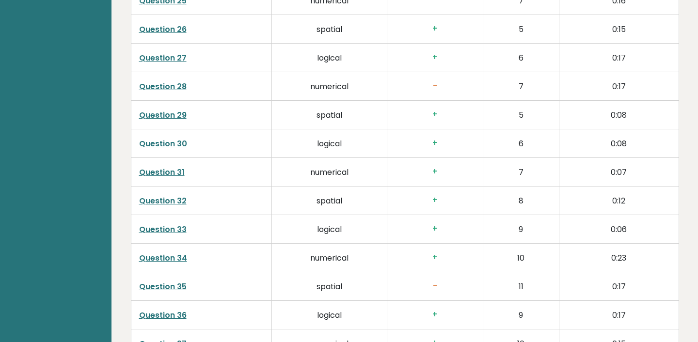
click at [178, 281] on link "Question 35" at bounding box center [163, 286] width 48 height 11
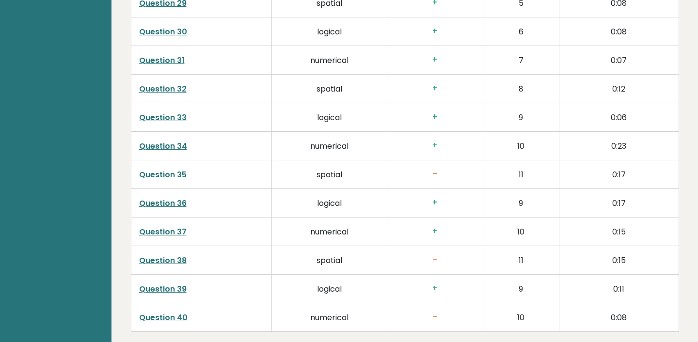
scroll to position [2424, 0]
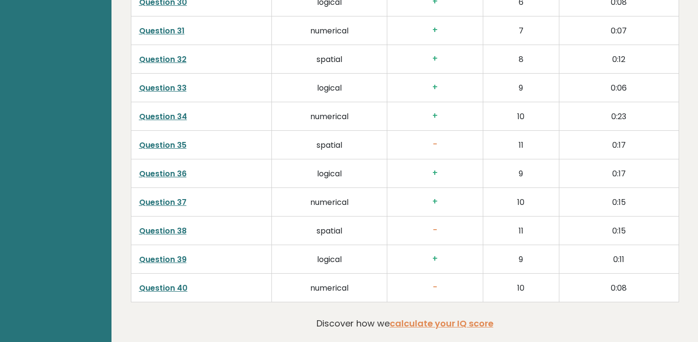
click at [165, 224] on td "Question 38" at bounding box center [201, 231] width 141 height 29
click at [165, 225] on link "Question 38" at bounding box center [163, 230] width 48 height 11
click at [168, 283] on link "Question 40" at bounding box center [163, 288] width 48 height 11
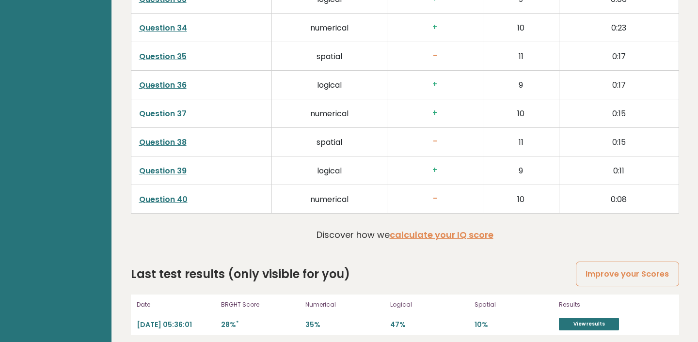
scroll to position [2547, 0]
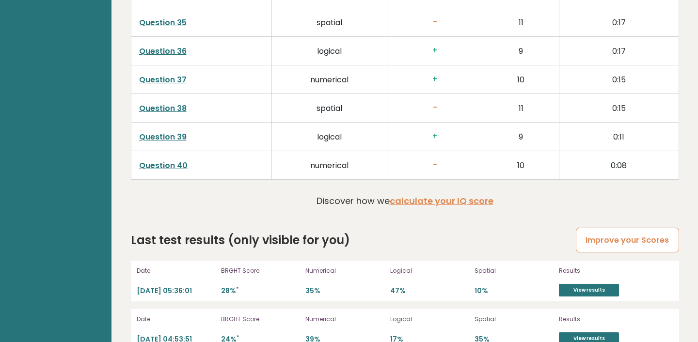
click at [604, 228] on link "Improve your Scores" at bounding box center [627, 240] width 103 height 25
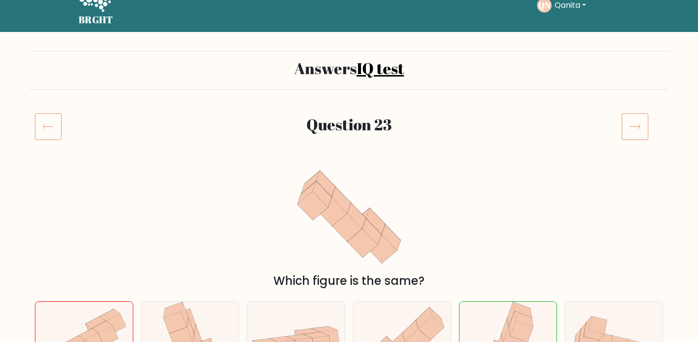
scroll to position [25, 0]
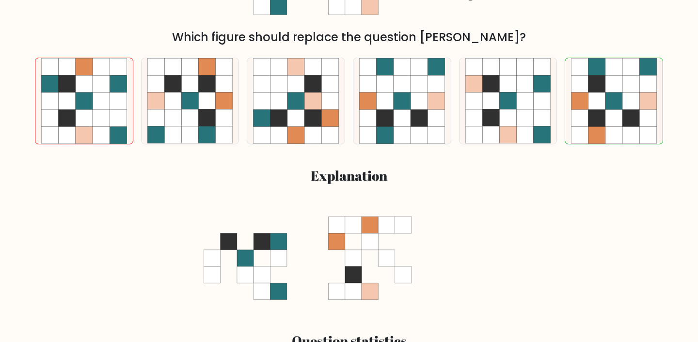
scroll to position [266, 0]
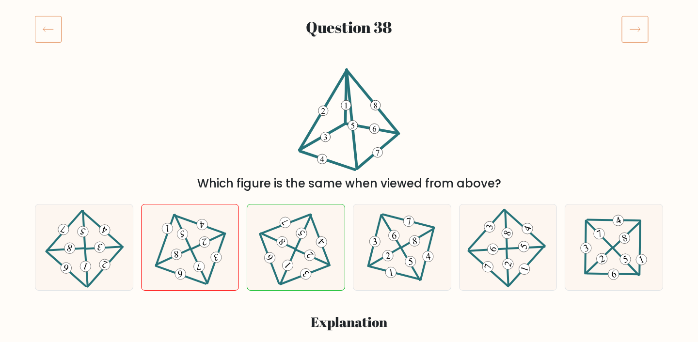
scroll to position [119, 0]
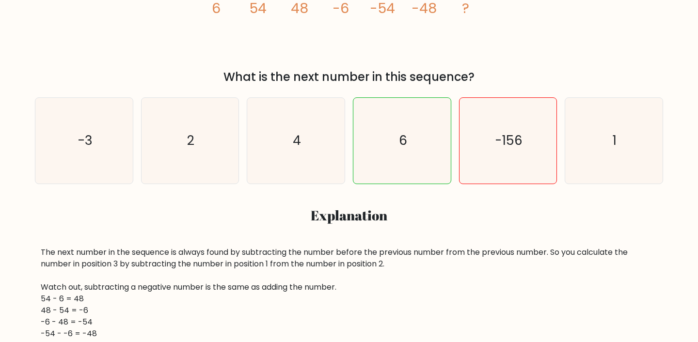
scroll to position [223, 0]
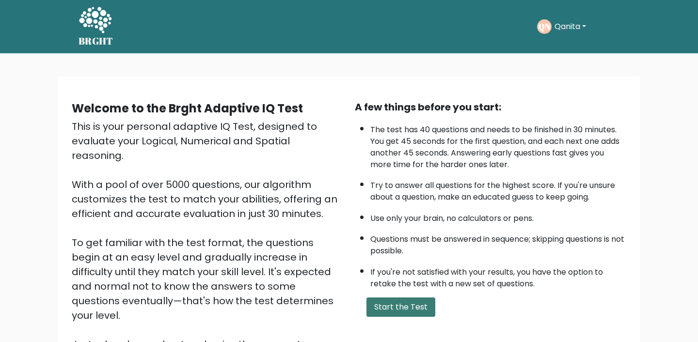
click at [398, 315] on button "Start the Test" at bounding box center [401, 307] width 69 height 19
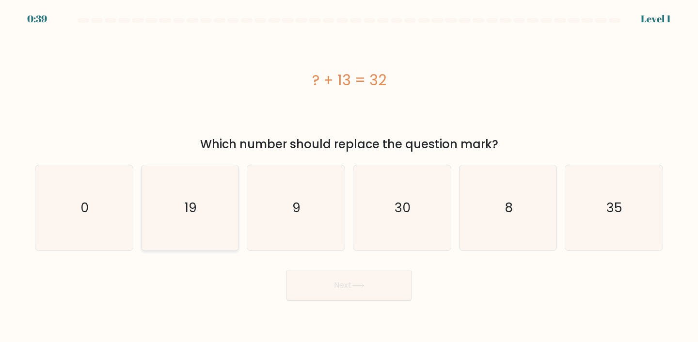
click at [228, 202] on icon "19" at bounding box center [190, 208] width 86 height 86
click at [349, 176] on input "b. 19" at bounding box center [349, 173] width 0 height 5
radio input "true"
click at [228, 202] on icon "19" at bounding box center [190, 208] width 85 height 85
click at [349, 176] on input "b. 19" at bounding box center [349, 173] width 0 height 5
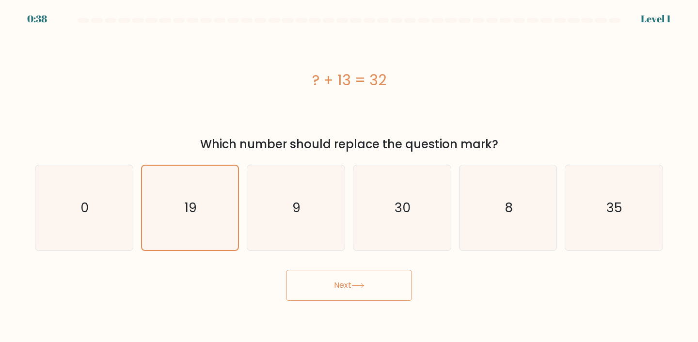
click at [346, 282] on button "Next" at bounding box center [349, 285] width 126 height 31
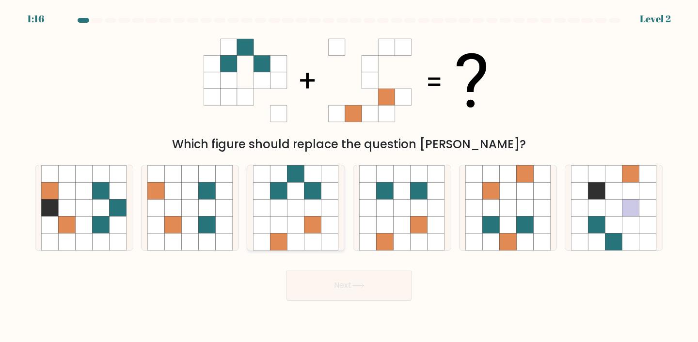
click at [280, 200] on icon at bounding box center [279, 207] width 17 height 17
click at [349, 176] on input "c." at bounding box center [349, 173] width 0 height 5
radio input "true"
click at [343, 281] on button "Next" at bounding box center [349, 285] width 126 height 31
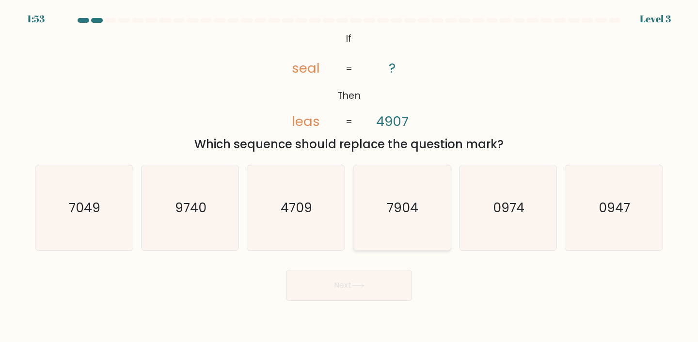
click at [400, 205] on text "7904" at bounding box center [403, 208] width 32 height 18
click at [350, 176] on input "d. 7904" at bounding box center [349, 173] width 0 height 5
radio input "true"
click at [385, 289] on button "Next" at bounding box center [349, 285] width 126 height 31
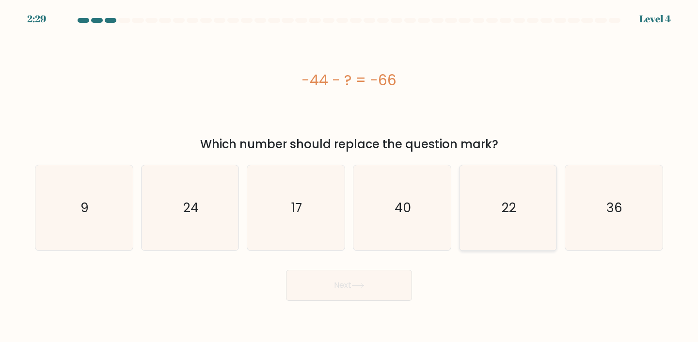
click at [506, 212] on text "22" at bounding box center [509, 208] width 15 height 18
click at [350, 176] on input "e. 22" at bounding box center [349, 173] width 0 height 5
radio input "true"
click at [342, 290] on button "Next" at bounding box center [349, 285] width 126 height 31
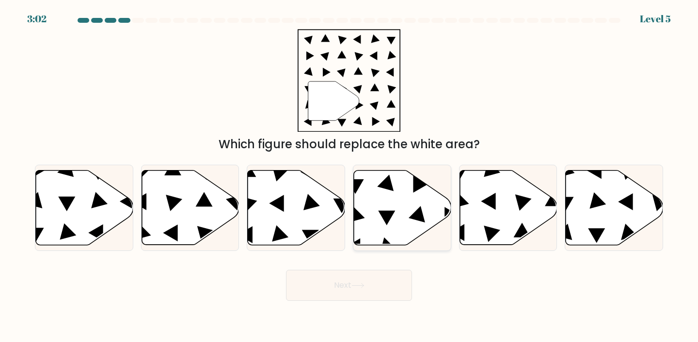
click at [396, 229] on icon at bounding box center [402, 207] width 97 height 75
click at [350, 176] on input "d." at bounding box center [349, 173] width 0 height 5
radio input "true"
click at [354, 293] on button "Next" at bounding box center [349, 285] width 126 height 31
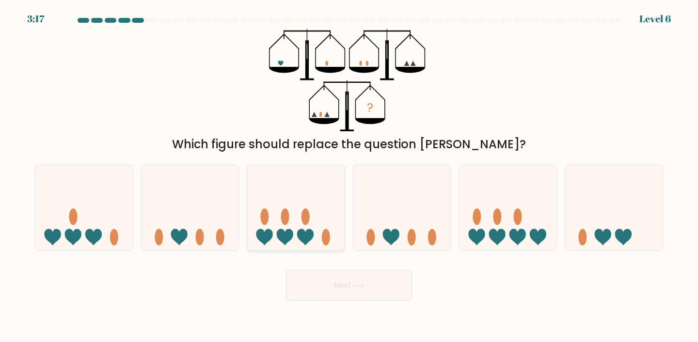
click at [337, 226] on icon at bounding box center [295, 208] width 97 height 80
click at [349, 176] on input "c." at bounding box center [349, 173] width 0 height 5
radio input "true"
click at [367, 276] on button "Next" at bounding box center [349, 285] width 126 height 31
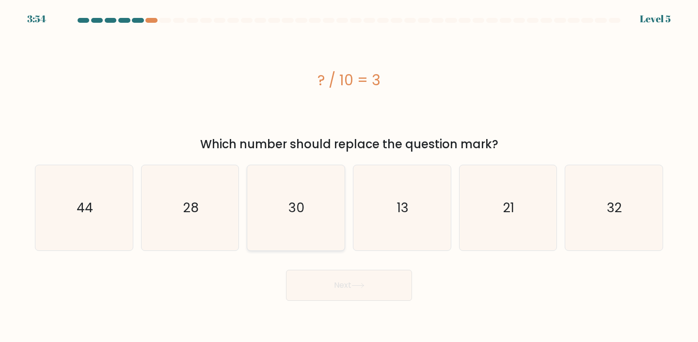
click at [284, 193] on icon "30" at bounding box center [296, 208] width 86 height 86
click at [349, 176] on input "c. 30" at bounding box center [349, 173] width 0 height 5
radio input "true"
click at [326, 278] on button "Next" at bounding box center [349, 285] width 126 height 31
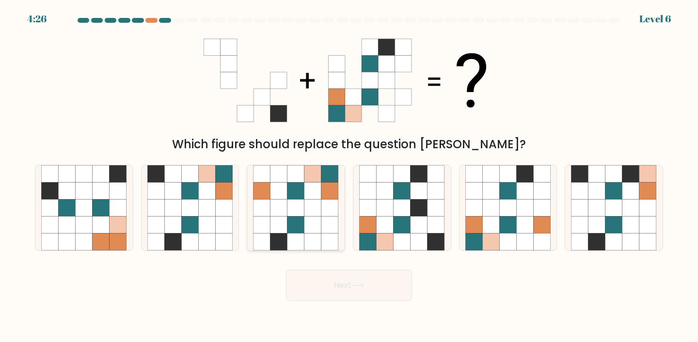
click at [301, 219] on icon at bounding box center [295, 225] width 17 height 17
click at [349, 176] on input "c." at bounding box center [349, 173] width 0 height 5
radio input "true"
click at [204, 201] on icon at bounding box center [207, 207] width 17 height 17
click at [349, 176] on input "b." at bounding box center [349, 173] width 0 height 5
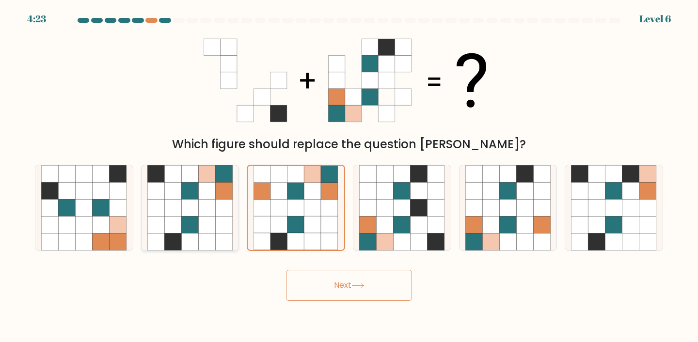
radio input "true"
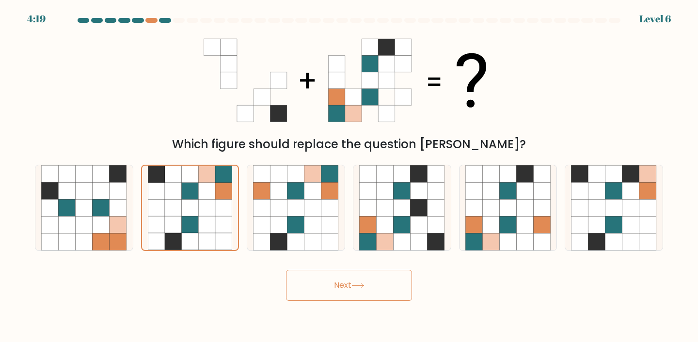
click at [317, 281] on button "Next" at bounding box center [349, 285] width 126 height 31
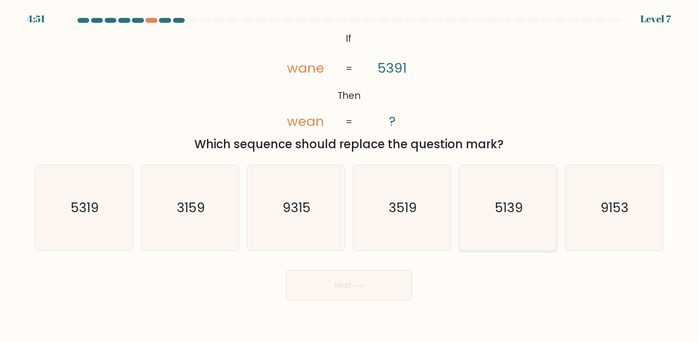
click at [514, 228] on icon "5139" at bounding box center [508, 208] width 86 height 86
click at [350, 176] on input "e. 5139" at bounding box center [349, 173] width 0 height 5
radio input "true"
click at [368, 298] on button "Next" at bounding box center [349, 285] width 126 height 31
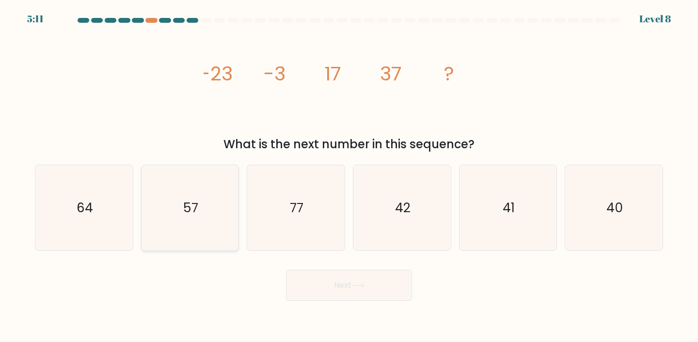
click at [168, 206] on icon "57" at bounding box center [190, 208] width 86 height 86
click at [349, 176] on input "b. 57" at bounding box center [349, 173] width 0 height 5
radio input "true"
click at [319, 281] on button "Next" at bounding box center [349, 285] width 126 height 31
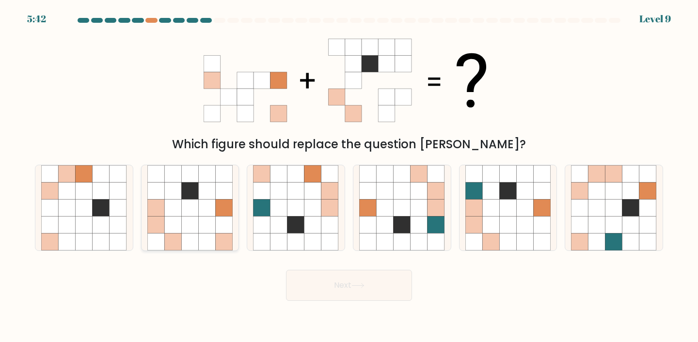
click at [213, 217] on icon at bounding box center [207, 225] width 17 height 17
click at [349, 176] on input "b." at bounding box center [349, 173] width 0 height 5
radio input "true"
click at [345, 295] on button "Next" at bounding box center [349, 285] width 126 height 31
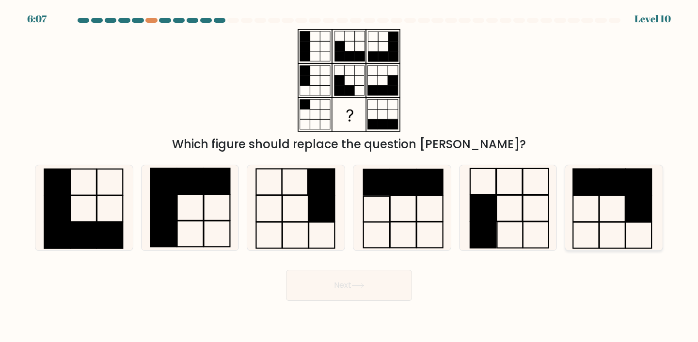
click at [608, 227] on icon at bounding box center [614, 208] width 86 height 86
click at [350, 176] on input "f." at bounding box center [349, 173] width 0 height 5
radio input "true"
click at [383, 290] on button "Next" at bounding box center [349, 285] width 126 height 31
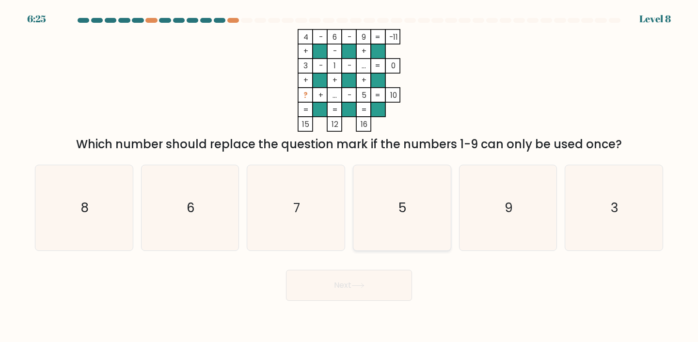
click at [402, 189] on icon "5" at bounding box center [402, 208] width 86 height 86
click at [350, 176] on input "d. 5" at bounding box center [349, 173] width 0 height 5
radio input "true"
click at [287, 207] on icon "7" at bounding box center [296, 208] width 86 height 86
click at [349, 176] on input "c. 7" at bounding box center [349, 173] width 0 height 5
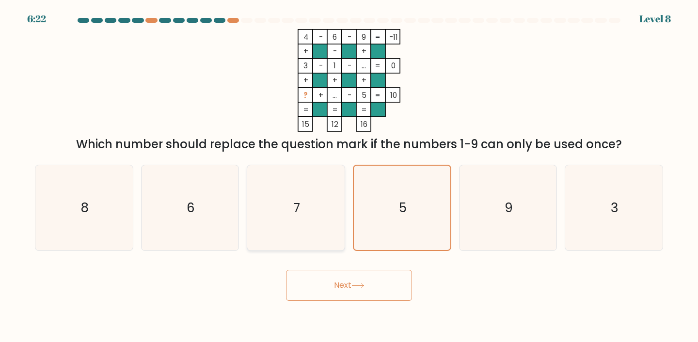
radio input "true"
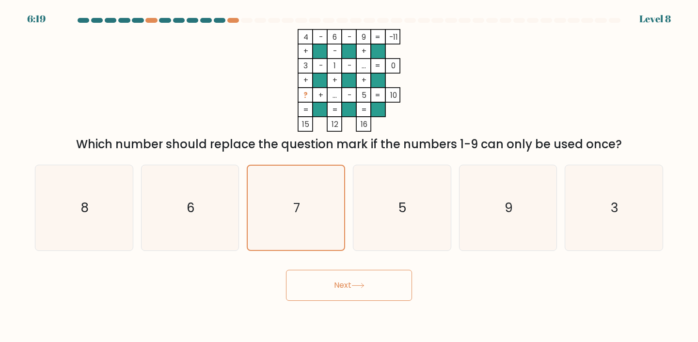
click at [379, 287] on button "Next" at bounding box center [349, 285] width 126 height 31
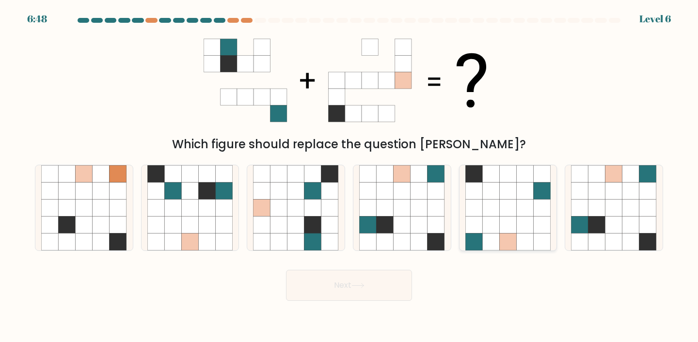
click at [518, 200] on icon at bounding box center [525, 207] width 17 height 17
click at [350, 176] on input "e." at bounding box center [349, 173] width 0 height 5
radio input "true"
click at [403, 274] on button "Next" at bounding box center [349, 285] width 126 height 31
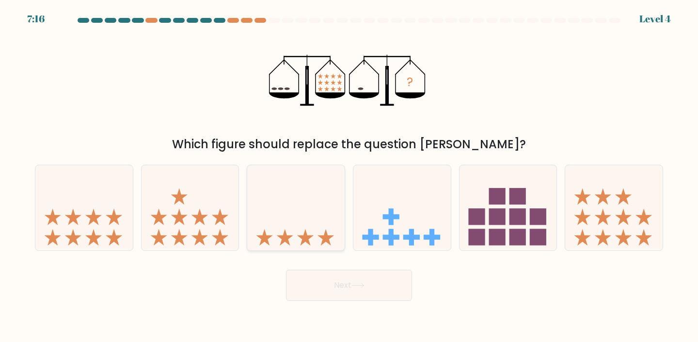
click at [293, 234] on icon at bounding box center [295, 208] width 97 height 80
click at [349, 176] on input "c." at bounding box center [349, 173] width 0 height 5
radio input "true"
click at [340, 285] on button "Next" at bounding box center [349, 285] width 126 height 31
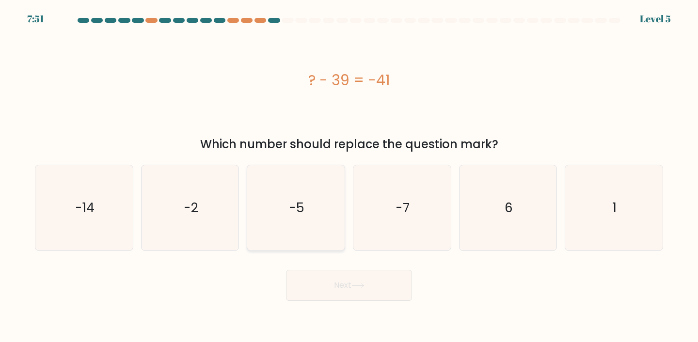
click at [254, 199] on icon "-5" at bounding box center [296, 208] width 86 height 86
click at [349, 176] on input "c. -5" at bounding box center [349, 173] width 0 height 5
radio input "true"
click at [218, 204] on icon "-2" at bounding box center [190, 208] width 86 height 86
click at [349, 176] on input "b. -2" at bounding box center [349, 173] width 0 height 5
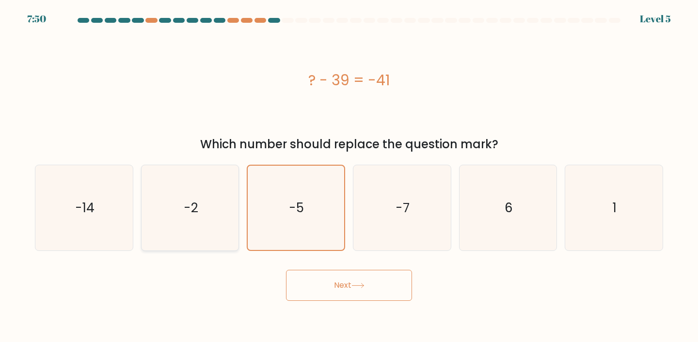
radio input "true"
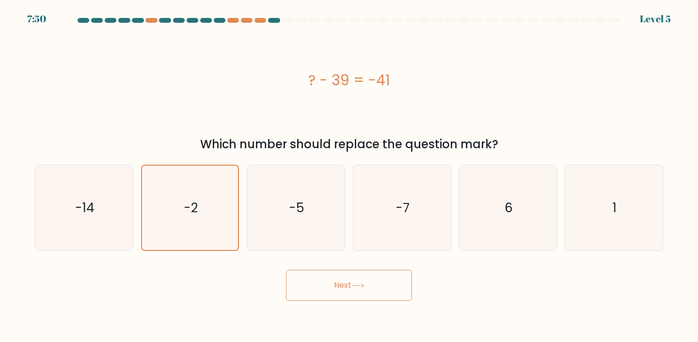
click at [321, 286] on button "Next" at bounding box center [349, 285] width 126 height 31
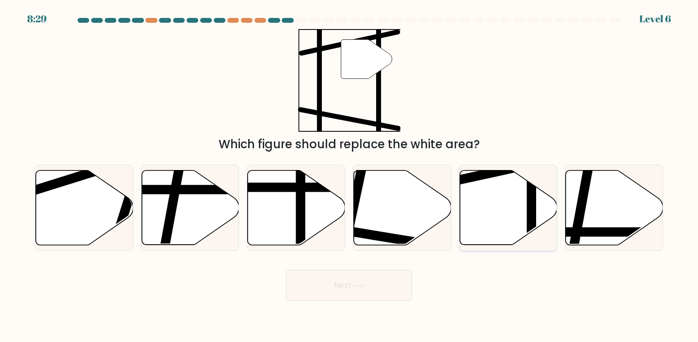
click at [466, 227] on icon at bounding box center [508, 207] width 97 height 75
click at [350, 176] on input "e." at bounding box center [349, 173] width 0 height 5
radio input "true"
click at [389, 283] on button "Next" at bounding box center [349, 285] width 126 height 31
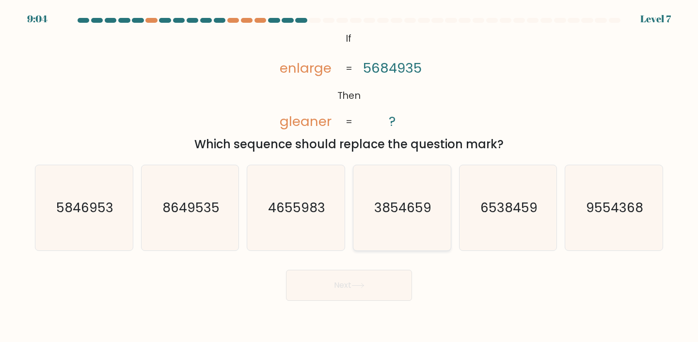
click at [441, 194] on icon "3854659" at bounding box center [402, 208] width 86 height 86
click at [350, 176] on input "d. 3854659" at bounding box center [349, 173] width 0 height 5
radio input "true"
click at [372, 306] on body "9:03 Level 7 If" at bounding box center [349, 171] width 698 height 342
click at [372, 288] on button "Next" at bounding box center [349, 285] width 126 height 31
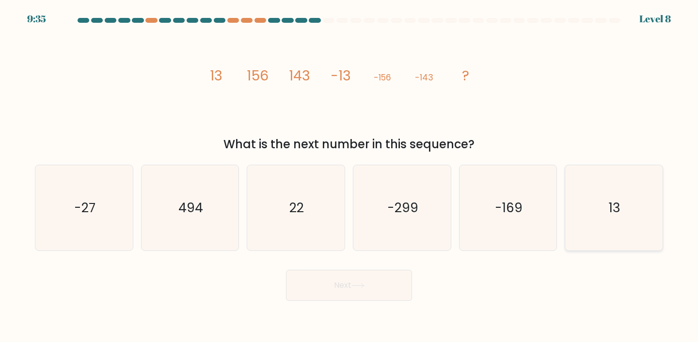
click at [588, 206] on icon "13" at bounding box center [614, 208] width 86 height 86
click at [350, 176] on input "f. 13" at bounding box center [349, 173] width 0 height 5
radio input "true"
click at [89, 234] on icon "-27" at bounding box center [84, 208] width 86 height 86
click at [349, 176] on input "a. -27" at bounding box center [349, 173] width 0 height 5
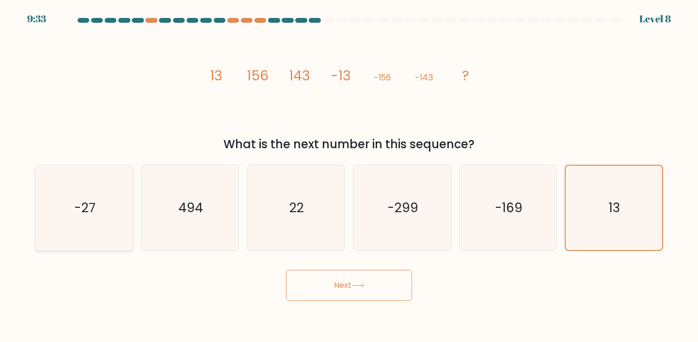
radio input "true"
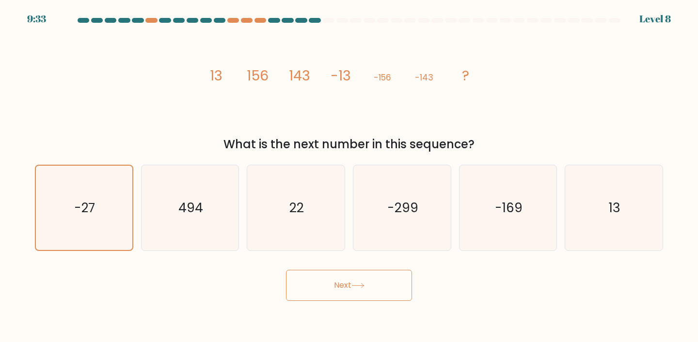
click at [337, 292] on button "Next" at bounding box center [349, 285] width 126 height 31
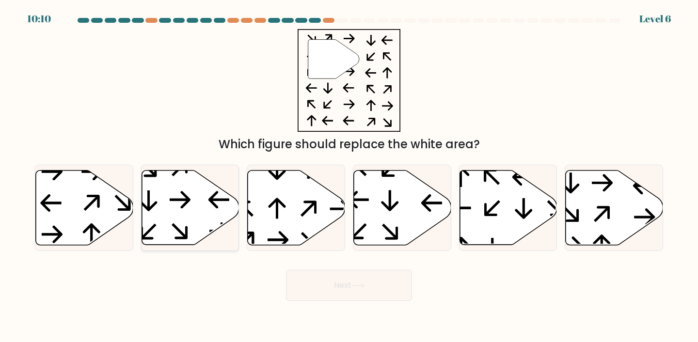
click at [198, 185] on icon at bounding box center [190, 207] width 97 height 75
click at [349, 176] on input "b." at bounding box center [349, 173] width 0 height 5
radio input "true"
click at [329, 280] on button "Next" at bounding box center [349, 285] width 126 height 31
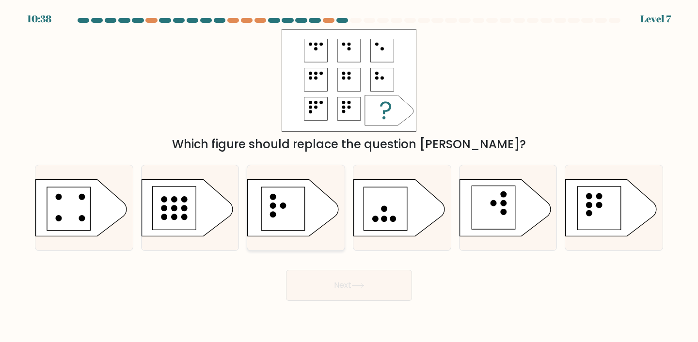
click at [315, 200] on icon at bounding box center [293, 207] width 91 height 57
click at [349, 176] on input "c." at bounding box center [349, 173] width 0 height 5
radio input "true"
click at [341, 293] on button "Next" at bounding box center [349, 285] width 126 height 31
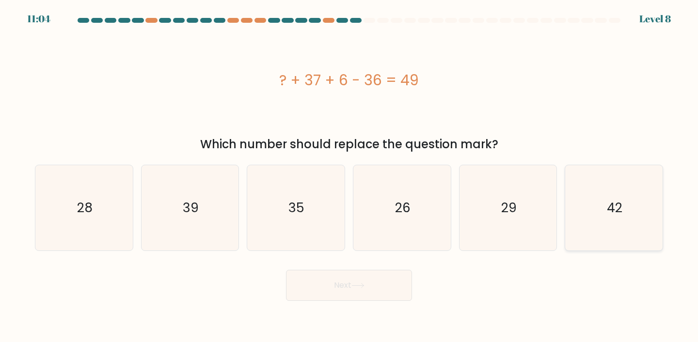
click at [593, 215] on icon "42" at bounding box center [614, 208] width 86 height 86
click at [350, 176] on input "f. 42" at bounding box center [349, 173] width 0 height 5
radio input "true"
click at [354, 301] on body "11:03 Level 8" at bounding box center [349, 171] width 698 height 342
click at [354, 295] on button "Next" at bounding box center [349, 285] width 126 height 31
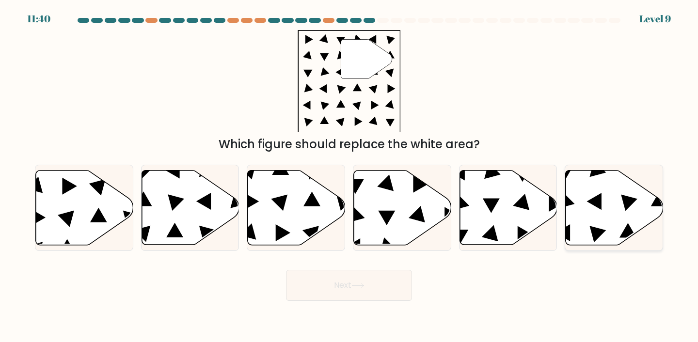
click at [605, 183] on icon at bounding box center [614, 207] width 97 height 75
click at [350, 176] on input "f." at bounding box center [349, 173] width 0 height 5
radio input "true"
click at [359, 297] on button "Next" at bounding box center [349, 285] width 126 height 31
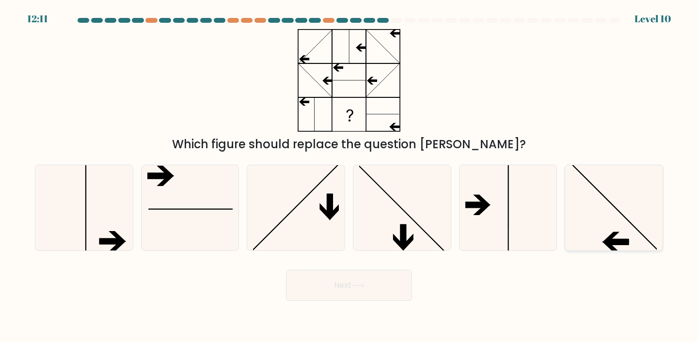
click at [596, 198] on icon at bounding box center [614, 208] width 86 height 86
click at [350, 176] on input "f." at bounding box center [349, 173] width 0 height 5
radio input "true"
click at [345, 299] on button "Next" at bounding box center [349, 285] width 126 height 31
click at [346, 290] on button "Next" at bounding box center [349, 285] width 126 height 31
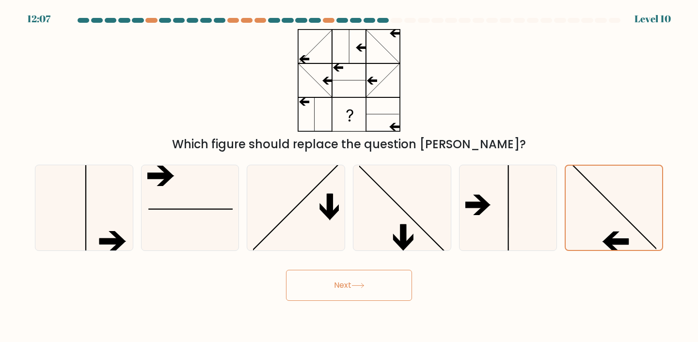
click at [379, 280] on button "Next" at bounding box center [349, 285] width 126 height 31
click at [361, 279] on button "Next" at bounding box center [349, 285] width 126 height 31
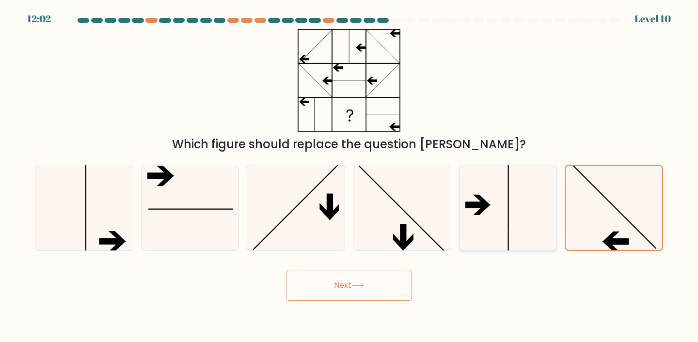
click at [493, 220] on icon at bounding box center [508, 208] width 86 height 86
click at [350, 176] on input "e." at bounding box center [349, 173] width 0 height 5
radio input "true"
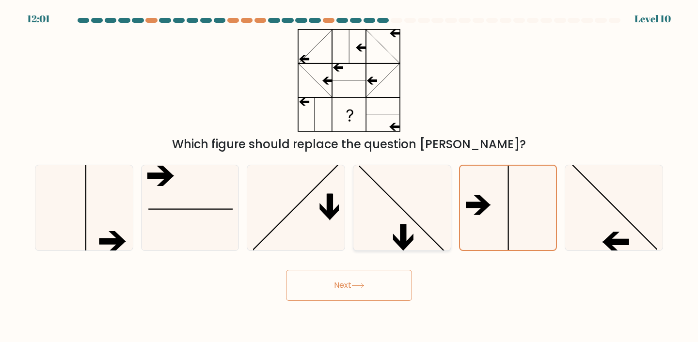
click at [436, 213] on icon at bounding box center [402, 208] width 86 height 86
click at [350, 176] on input "d." at bounding box center [349, 173] width 0 height 5
radio input "true"
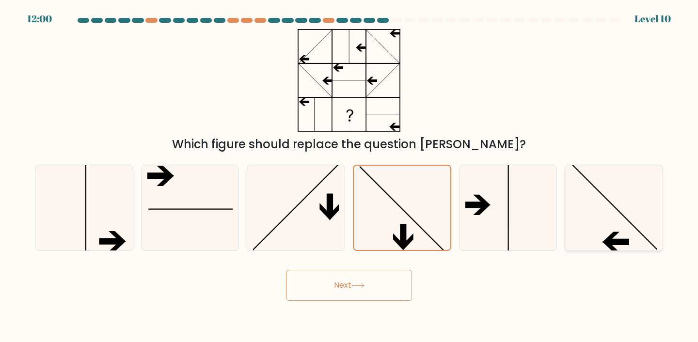
click at [647, 186] on icon at bounding box center [614, 208] width 86 height 86
click at [350, 176] on input "f." at bounding box center [349, 173] width 0 height 5
radio input "true"
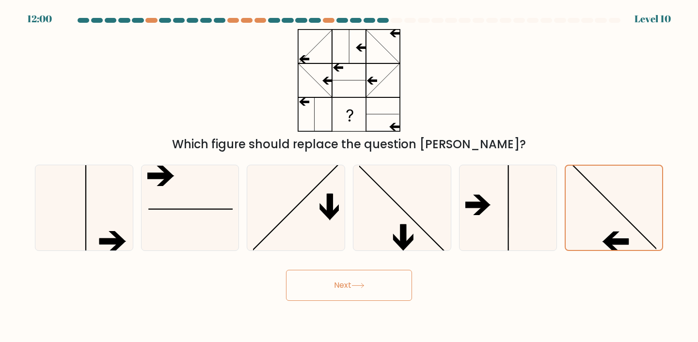
click at [367, 288] on button "Next" at bounding box center [349, 285] width 126 height 31
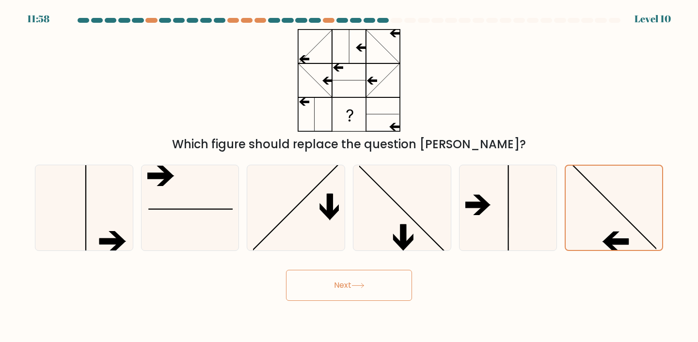
click at [367, 288] on button "Next" at bounding box center [349, 285] width 126 height 31
click at [491, 233] on icon at bounding box center [508, 208] width 86 height 86
click at [350, 176] on input "e." at bounding box center [349, 173] width 0 height 5
radio input "true"
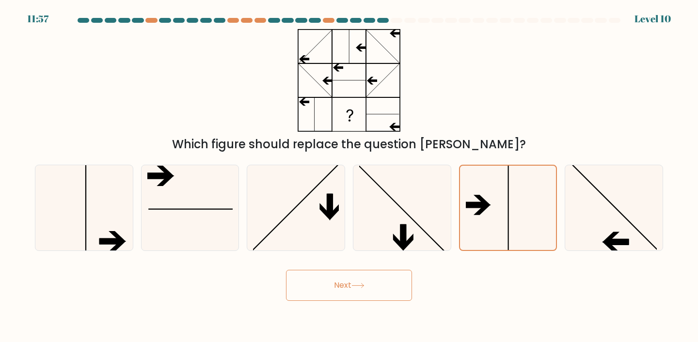
click at [375, 292] on button "Next" at bounding box center [349, 285] width 126 height 31
click at [634, 228] on icon at bounding box center [614, 208] width 86 height 86
click at [350, 176] on input "f." at bounding box center [349, 173] width 0 height 5
radio input "true"
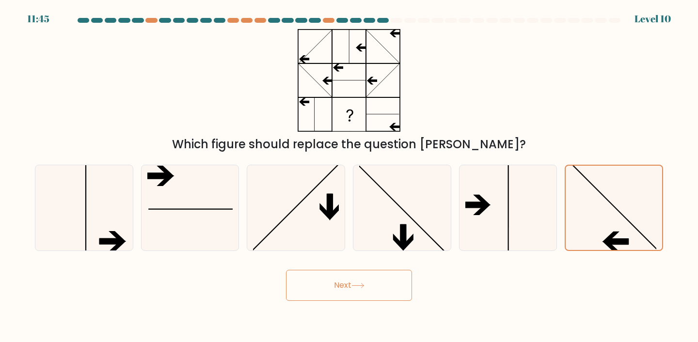
click at [366, 289] on button "Next" at bounding box center [349, 285] width 126 height 31
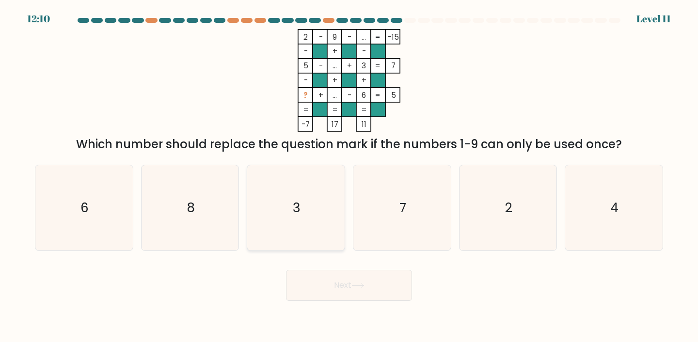
click at [315, 206] on icon "3" at bounding box center [296, 208] width 86 height 86
click at [349, 176] on input "c. 3" at bounding box center [349, 173] width 0 height 5
radio input "true"
click at [380, 289] on button "Next" at bounding box center [349, 285] width 126 height 31
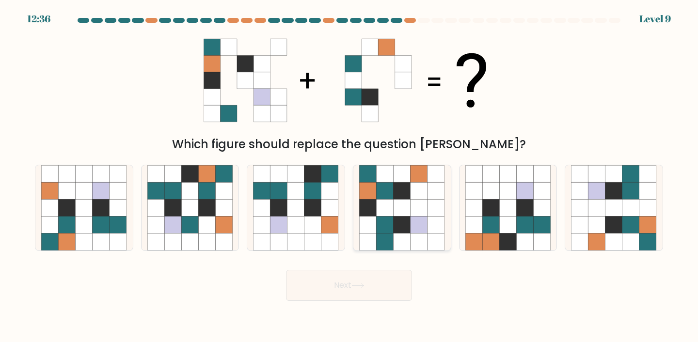
click at [403, 221] on icon at bounding box center [402, 225] width 17 height 17
click at [350, 176] on input "d." at bounding box center [349, 173] width 0 height 5
radio input "true"
click at [365, 285] on icon at bounding box center [357, 285] width 13 height 5
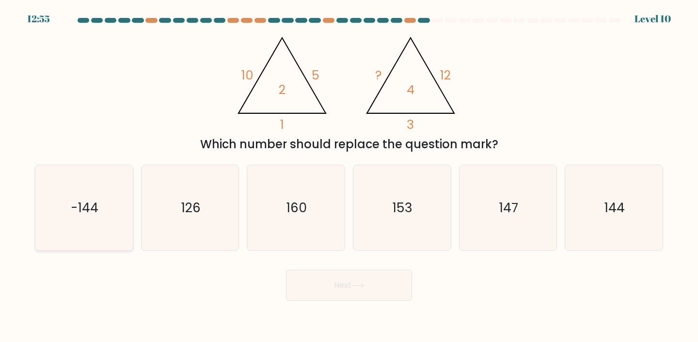
click at [87, 225] on icon "-144" at bounding box center [84, 208] width 86 height 86
click at [349, 176] on input "a. -144" at bounding box center [349, 173] width 0 height 5
radio input "true"
click at [441, 201] on icon "153" at bounding box center [402, 208] width 86 height 86
click at [350, 176] on input "d. 153" at bounding box center [349, 173] width 0 height 5
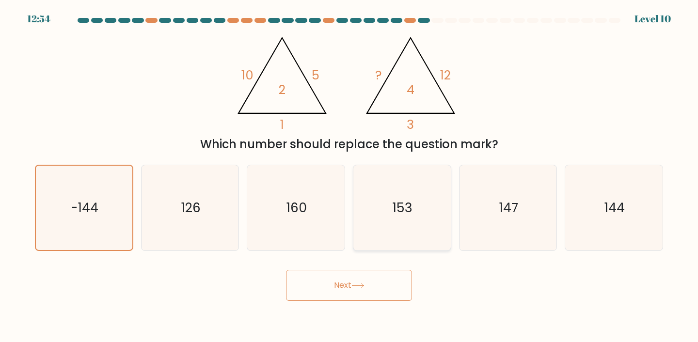
radio input "true"
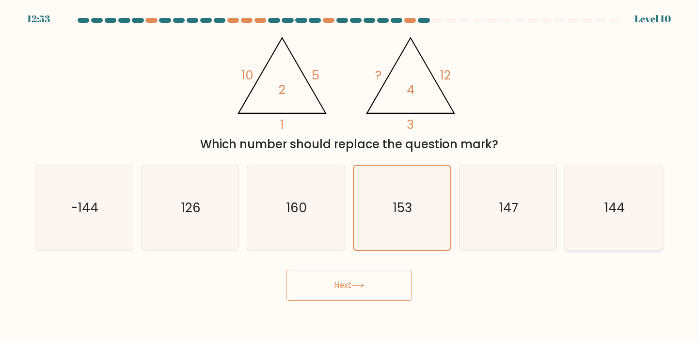
click at [613, 209] on text "144" at bounding box center [615, 208] width 20 height 18
click at [350, 176] on input "f. 144" at bounding box center [349, 173] width 0 height 5
radio input "true"
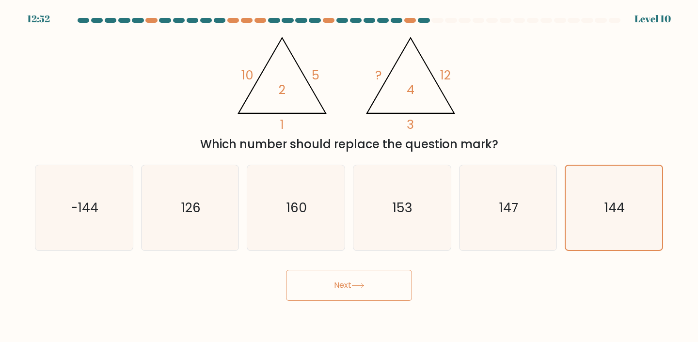
click at [375, 290] on button "Next" at bounding box center [349, 285] width 126 height 31
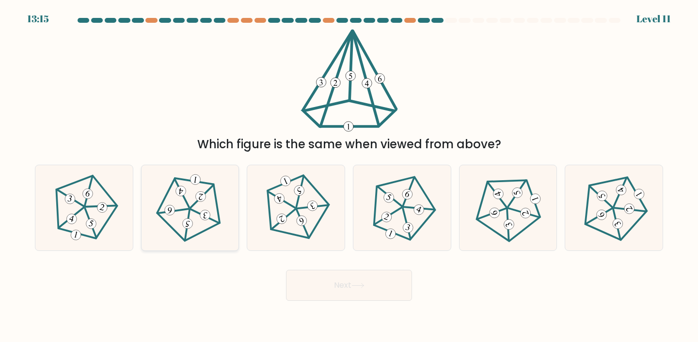
click at [204, 225] on icon at bounding box center [190, 208] width 68 height 68
click at [349, 176] on input "b." at bounding box center [349, 173] width 0 height 5
radio input "true"
click at [309, 286] on button "Next" at bounding box center [349, 285] width 126 height 31
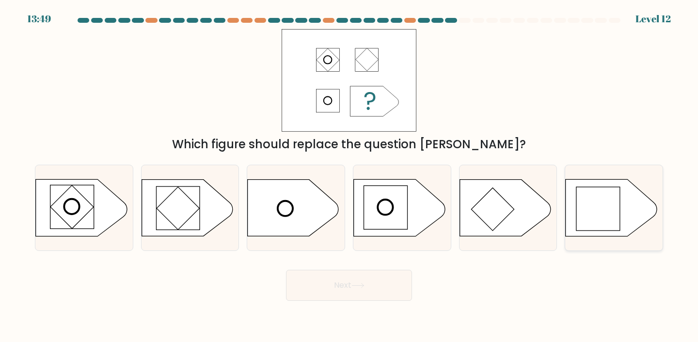
click at [613, 202] on rect at bounding box center [598, 209] width 44 height 44
click at [350, 176] on input "f." at bounding box center [349, 173] width 0 height 5
radio input "true"
click at [389, 291] on button "Next" at bounding box center [349, 285] width 126 height 31
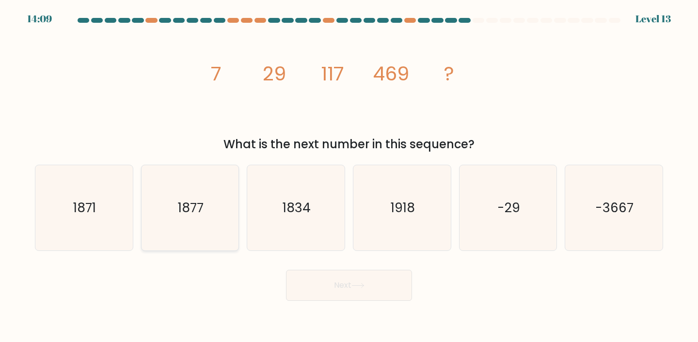
click at [161, 217] on icon "1877" at bounding box center [190, 208] width 86 height 86
click at [349, 176] on input "b. 1877" at bounding box center [349, 173] width 0 height 5
radio input "true"
click at [362, 300] on button "Next" at bounding box center [349, 285] width 126 height 31
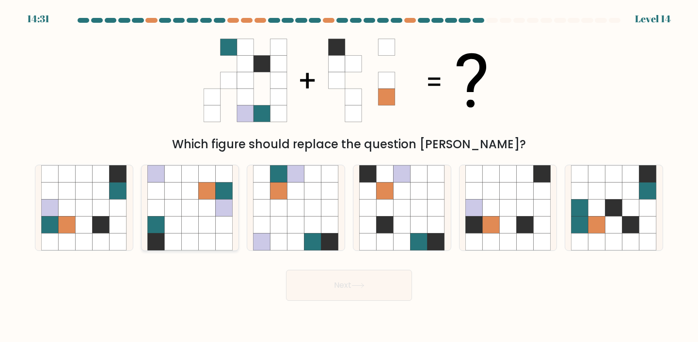
click at [212, 232] on icon at bounding box center [207, 225] width 17 height 17
click at [349, 176] on input "b." at bounding box center [349, 173] width 0 height 5
radio input "true"
click at [299, 274] on button "Next" at bounding box center [349, 285] width 126 height 31
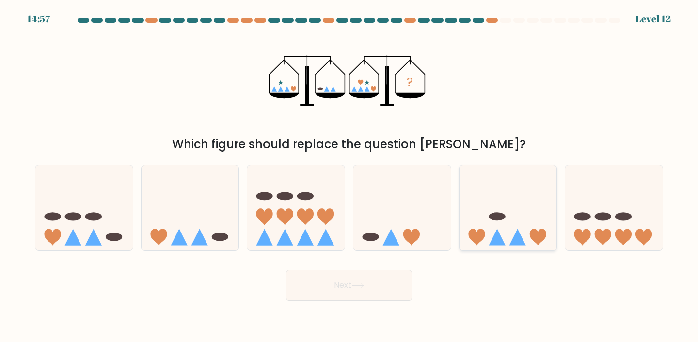
click at [497, 170] on icon at bounding box center [508, 208] width 97 height 80
click at [350, 171] on input "e." at bounding box center [349, 173] width 0 height 5
radio input "true"
click at [366, 278] on button "Next" at bounding box center [349, 285] width 126 height 31
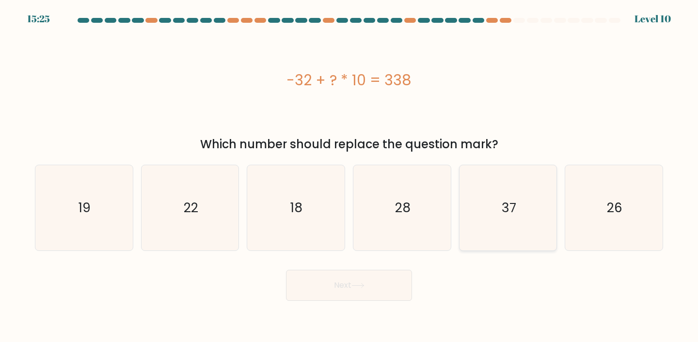
click at [504, 183] on icon "37" at bounding box center [508, 208] width 86 height 86
click at [350, 176] on input "e. 37" at bounding box center [349, 173] width 0 height 5
radio input "true"
click at [371, 280] on button "Next" at bounding box center [349, 285] width 126 height 31
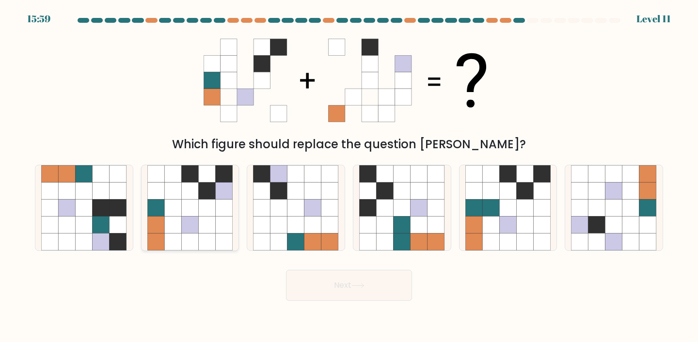
click at [196, 186] on icon at bounding box center [189, 190] width 17 height 17
click at [349, 176] on input "b." at bounding box center [349, 173] width 0 height 5
radio input "true"
click at [338, 288] on button "Next" at bounding box center [349, 285] width 126 height 31
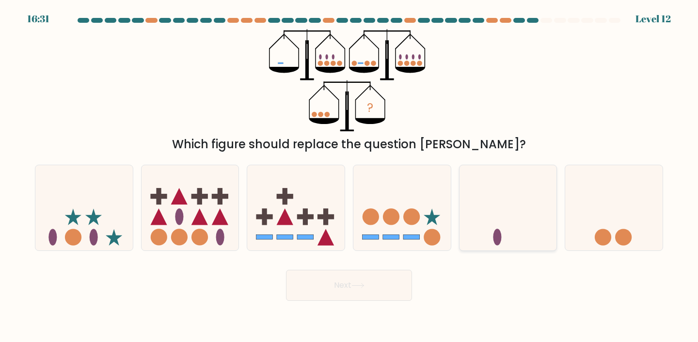
click at [492, 203] on icon at bounding box center [508, 208] width 97 height 80
click at [350, 176] on input "e." at bounding box center [349, 173] width 0 height 5
radio input "true"
click at [386, 283] on button "Next" at bounding box center [349, 285] width 126 height 31
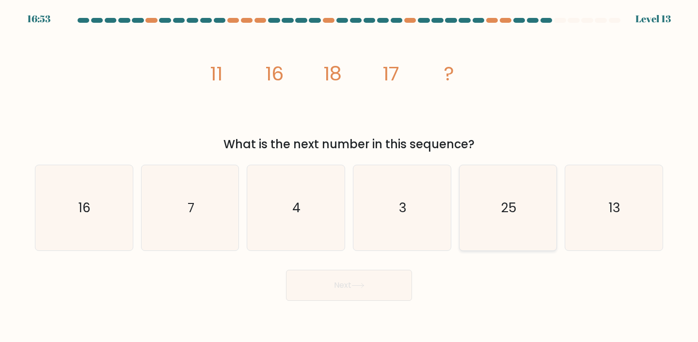
click at [525, 203] on icon "25" at bounding box center [508, 208] width 86 height 86
click at [350, 176] on input "e. 25" at bounding box center [349, 173] width 0 height 5
radio input "true"
click at [385, 279] on button "Next" at bounding box center [349, 285] width 126 height 31
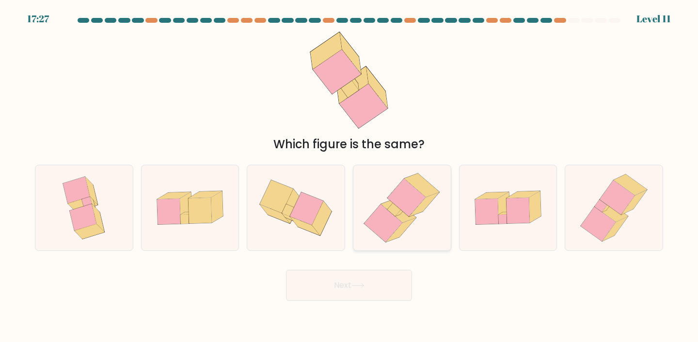
click at [407, 192] on icon at bounding box center [407, 198] width 38 height 38
click at [350, 176] on input "d." at bounding box center [349, 173] width 0 height 5
radio input "true"
click at [378, 290] on button "Next" at bounding box center [349, 285] width 126 height 31
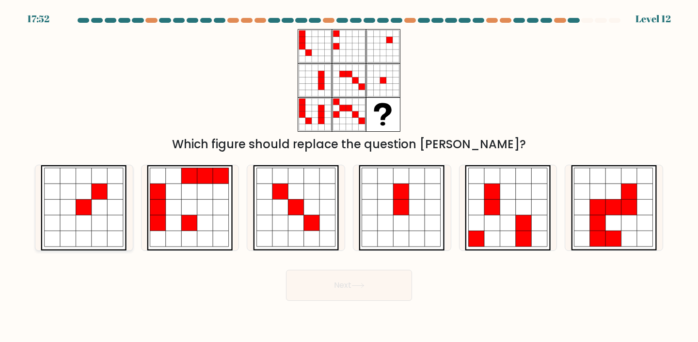
click at [81, 218] on icon at bounding box center [84, 223] width 16 height 16
click at [349, 176] on input "a." at bounding box center [349, 173] width 0 height 5
radio input "true"
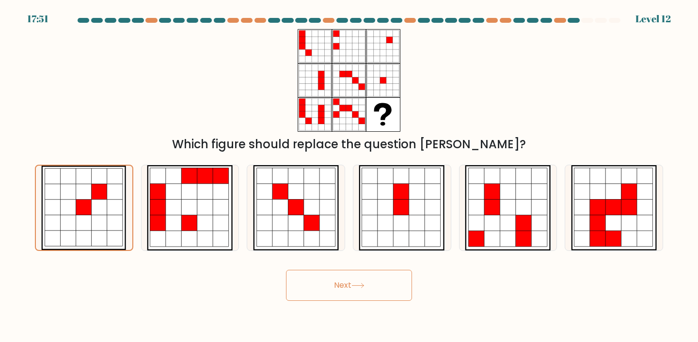
click at [298, 279] on button "Next" at bounding box center [349, 285] width 126 height 31
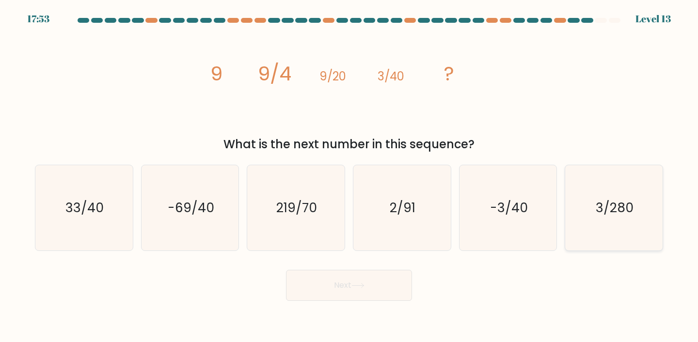
click at [576, 225] on icon "3/280" at bounding box center [614, 208] width 86 height 86
click at [350, 176] on input "f. 3/280" at bounding box center [349, 173] width 0 height 5
radio input "true"
click at [388, 297] on button "Next" at bounding box center [349, 285] width 126 height 31
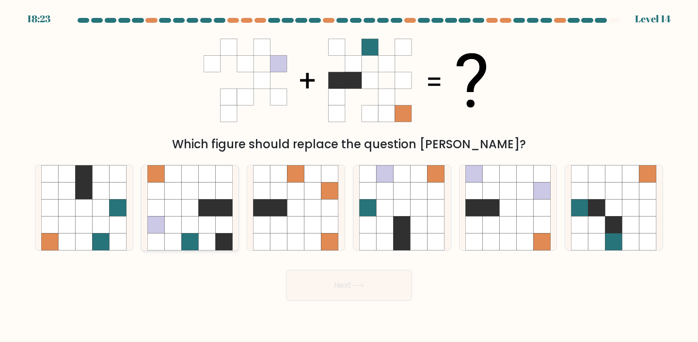
click at [222, 243] on icon at bounding box center [224, 242] width 17 height 17
click at [349, 176] on input "b." at bounding box center [349, 173] width 0 height 5
radio input "true"
click at [335, 273] on button "Next" at bounding box center [349, 285] width 126 height 31
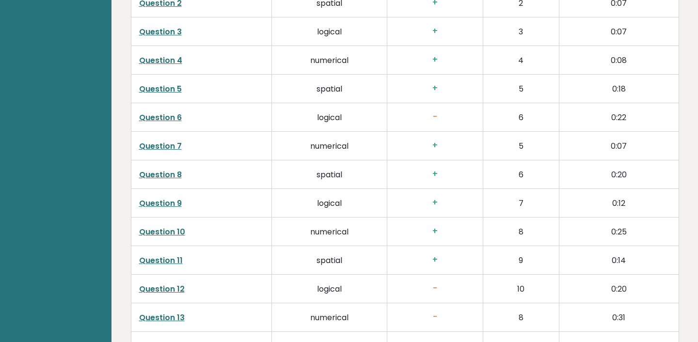
scroll to position [1608, 0]
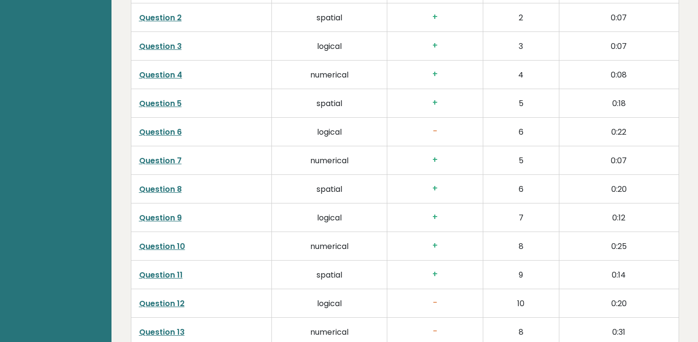
click at [155, 127] on link "Question 6" at bounding box center [160, 132] width 43 height 11
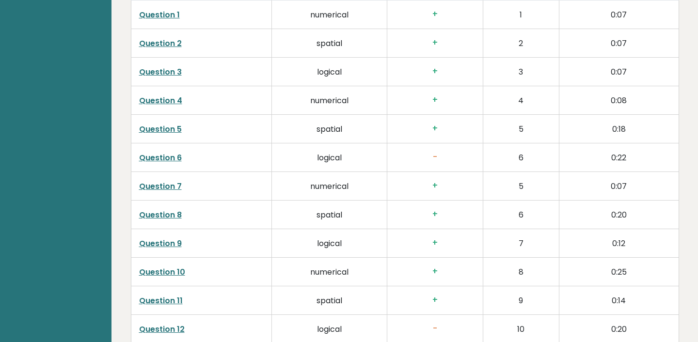
scroll to position [1638, 0]
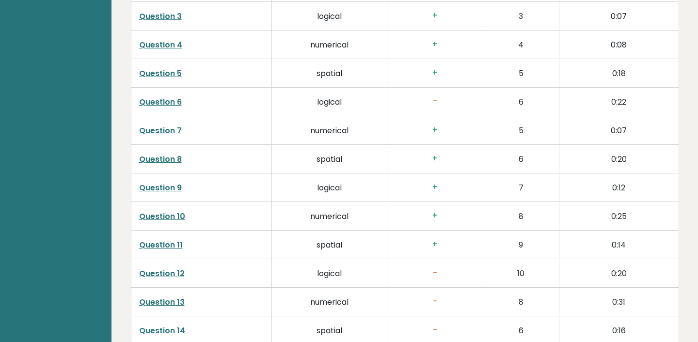
click at [176, 268] on link "Question 12" at bounding box center [162, 273] width 46 height 11
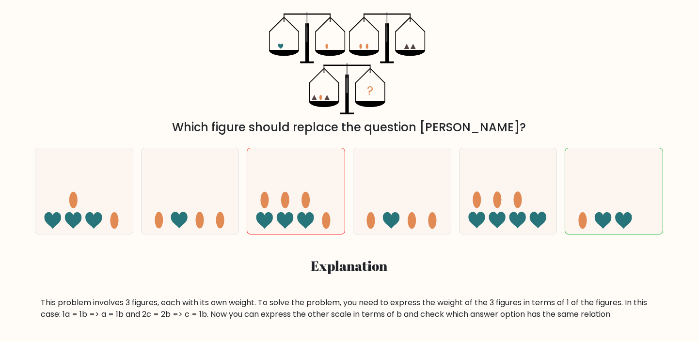
scroll to position [171, 0]
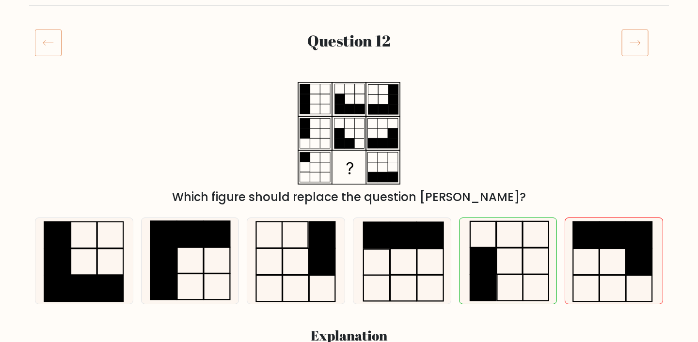
scroll to position [103, 0]
